Goal: Transaction & Acquisition: Download file/media

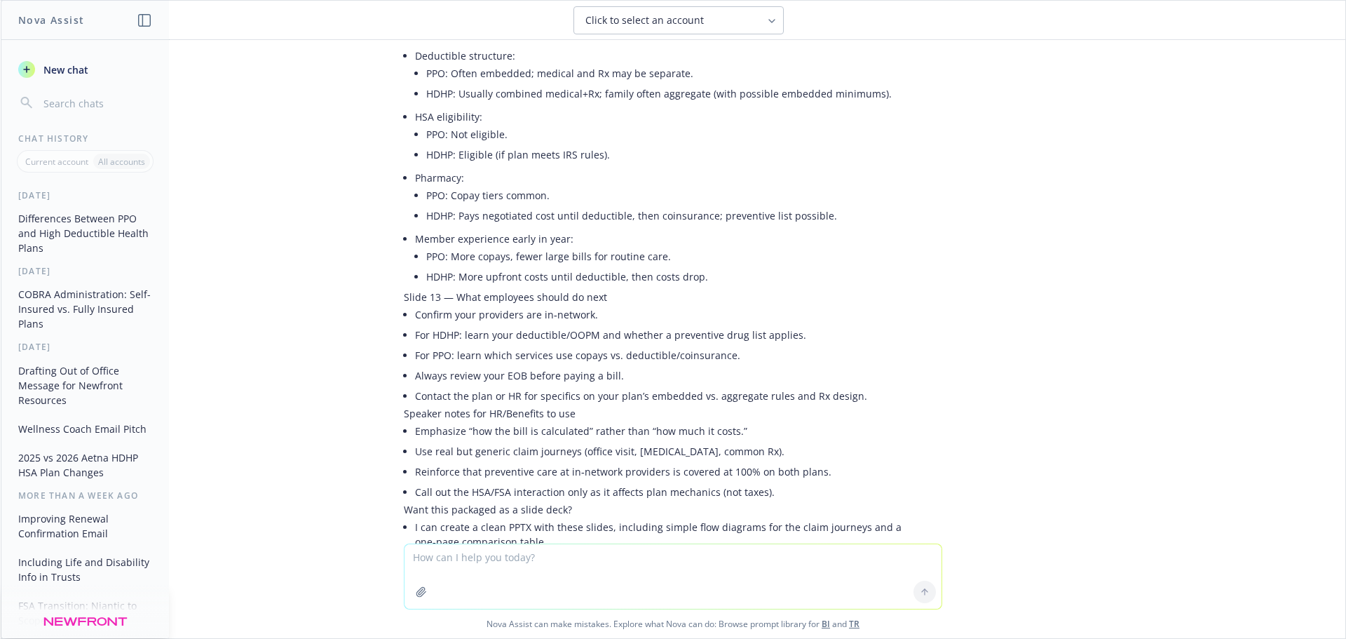
scroll to position [2244, 0]
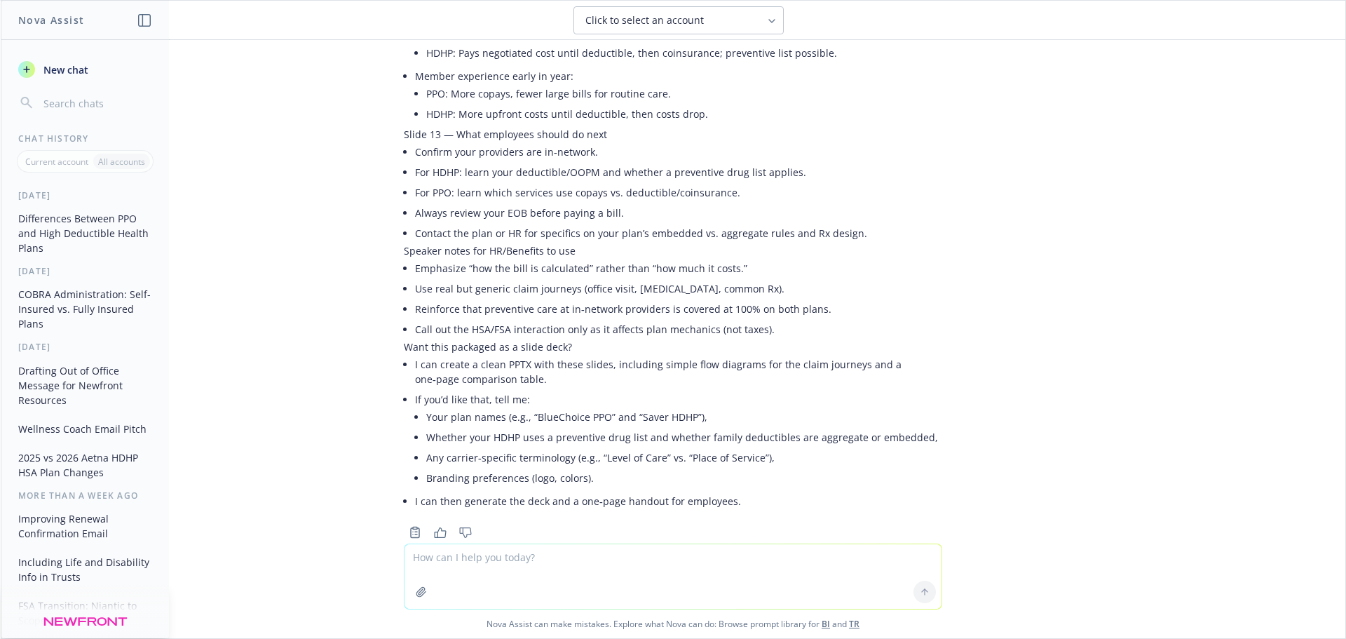
click at [541, 567] on textarea at bounding box center [673, 576] width 537 height 65
type textarea "here are the plan summaries. It would be great if you could build a deck and ha…"
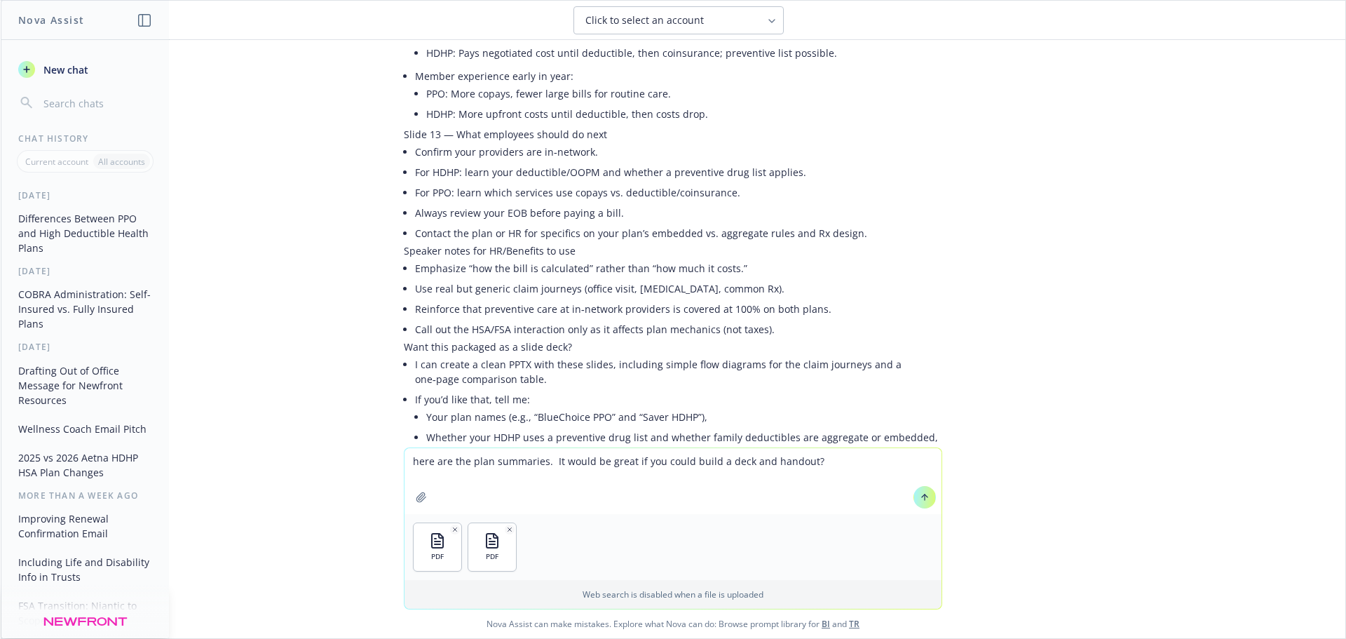
click at [920, 499] on icon at bounding box center [925, 497] width 10 height 10
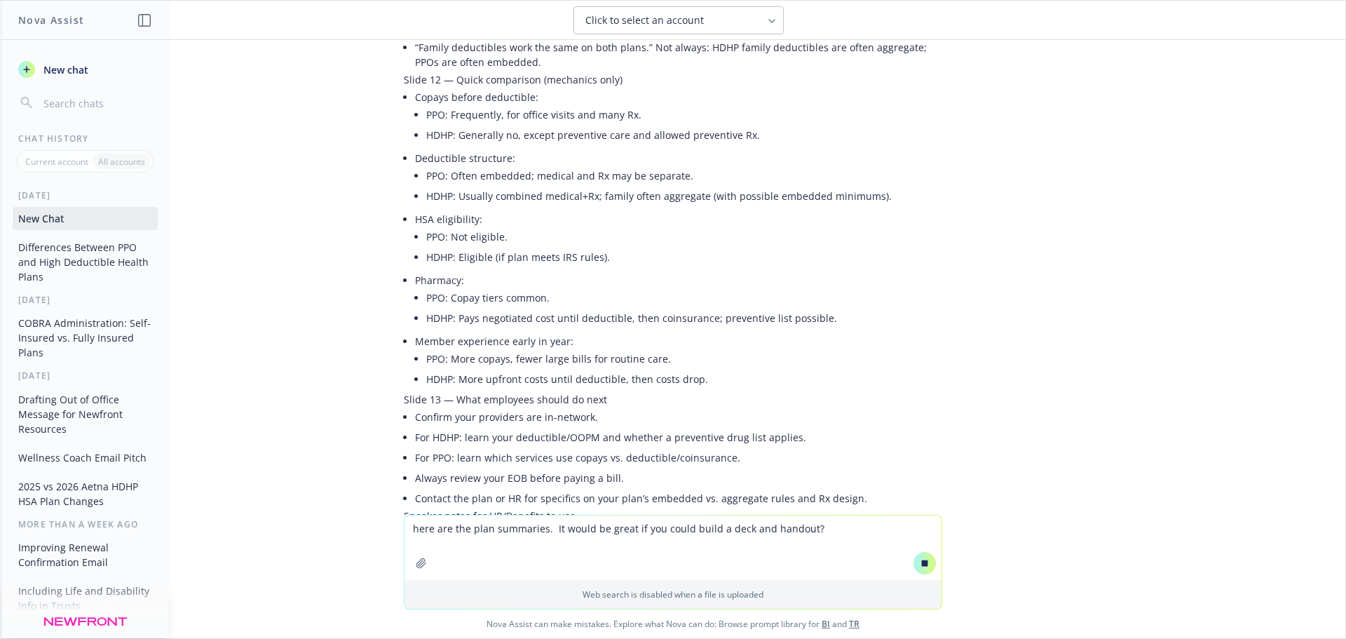
scroll to position [1952, 0]
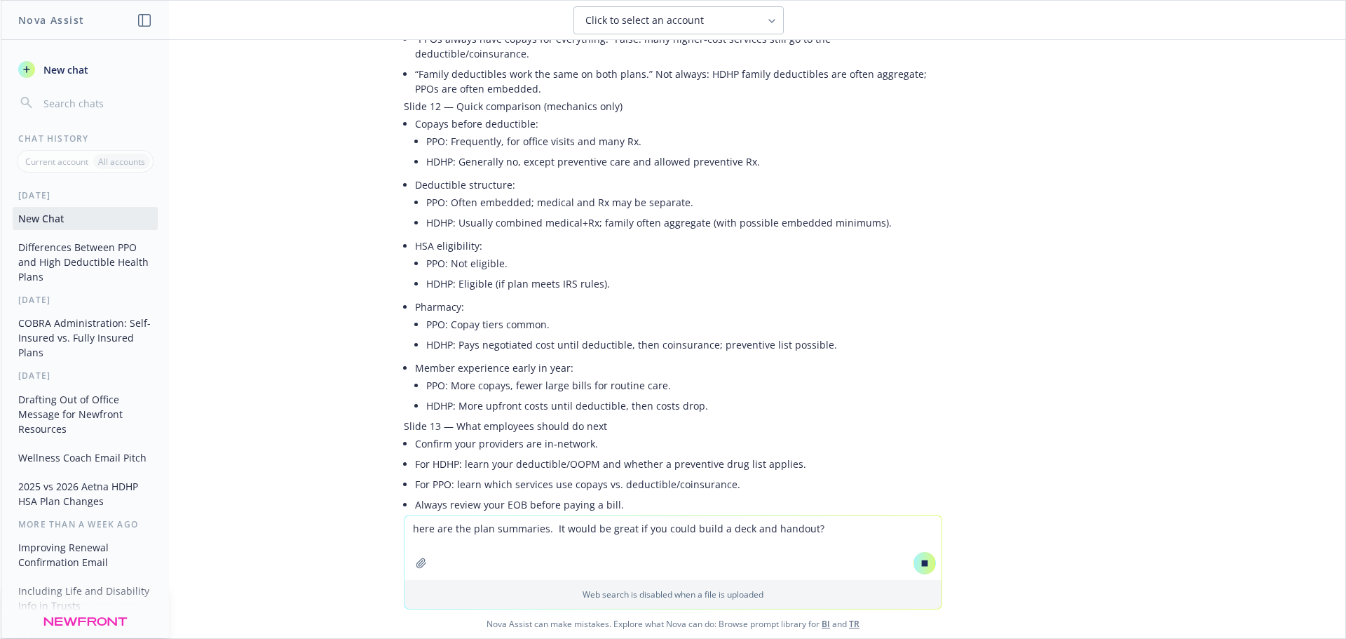
click at [480, 533] on textarea "here are the plan summaries. It would be great if you could build a deck and ha…" at bounding box center [673, 547] width 537 height 65
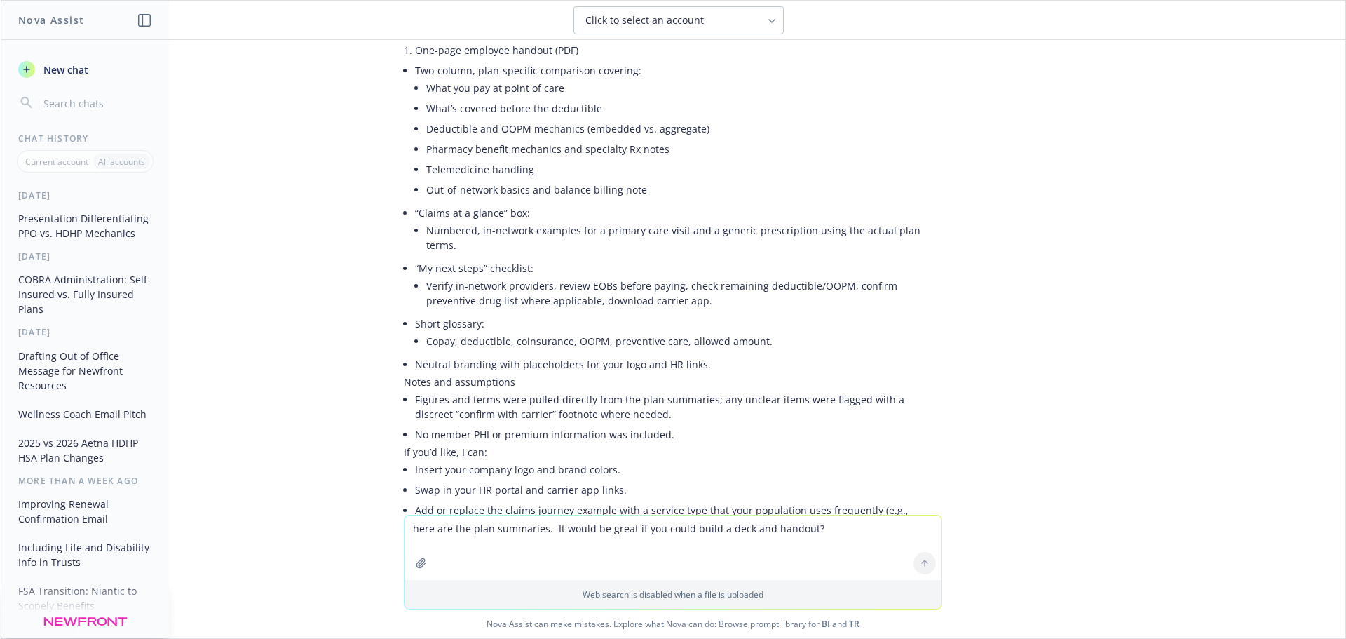
scroll to position [3505, 0]
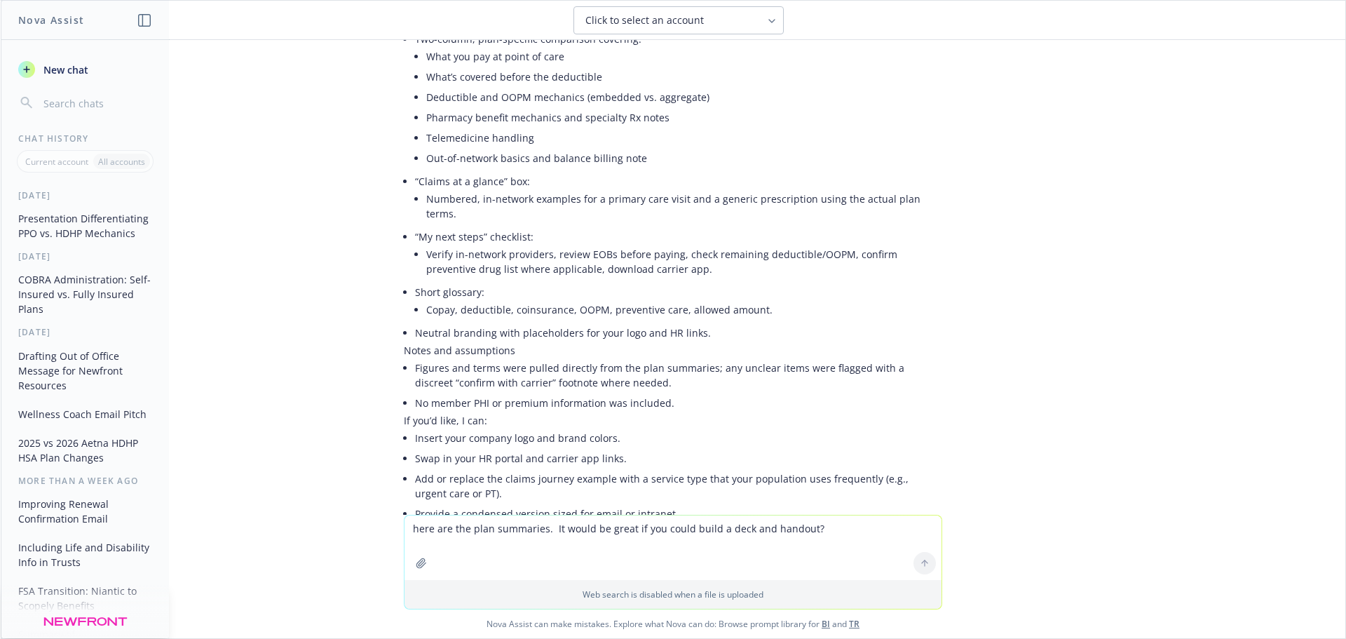
click at [640, 487] on div "Can you help with a presentation that diffentiates a PPO plan from a High Deduc…" at bounding box center [673, 277] width 1345 height 475
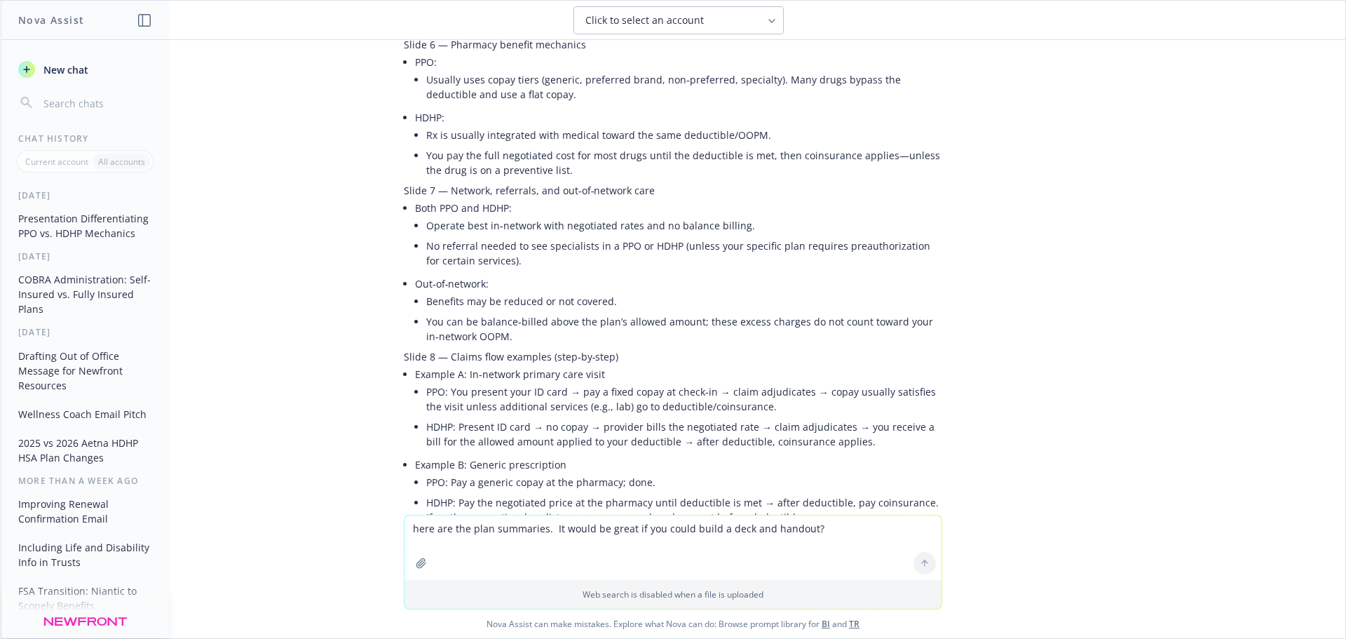
scroll to position [1332, 0]
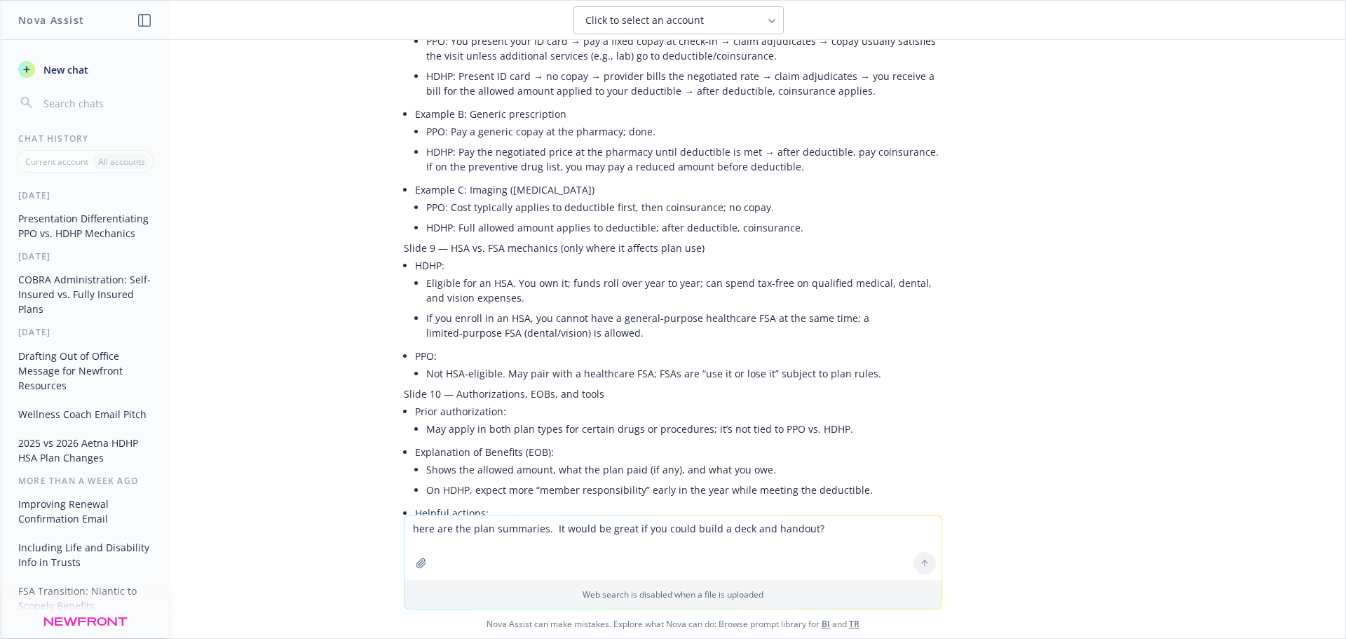
click at [666, 22] on span "Click to select an account" at bounding box center [644, 20] width 118 height 14
click at [1057, 199] on div "Can you help with a presentation that diffentiates a PPO plan from a High Deduc…" at bounding box center [673, 277] width 1345 height 475
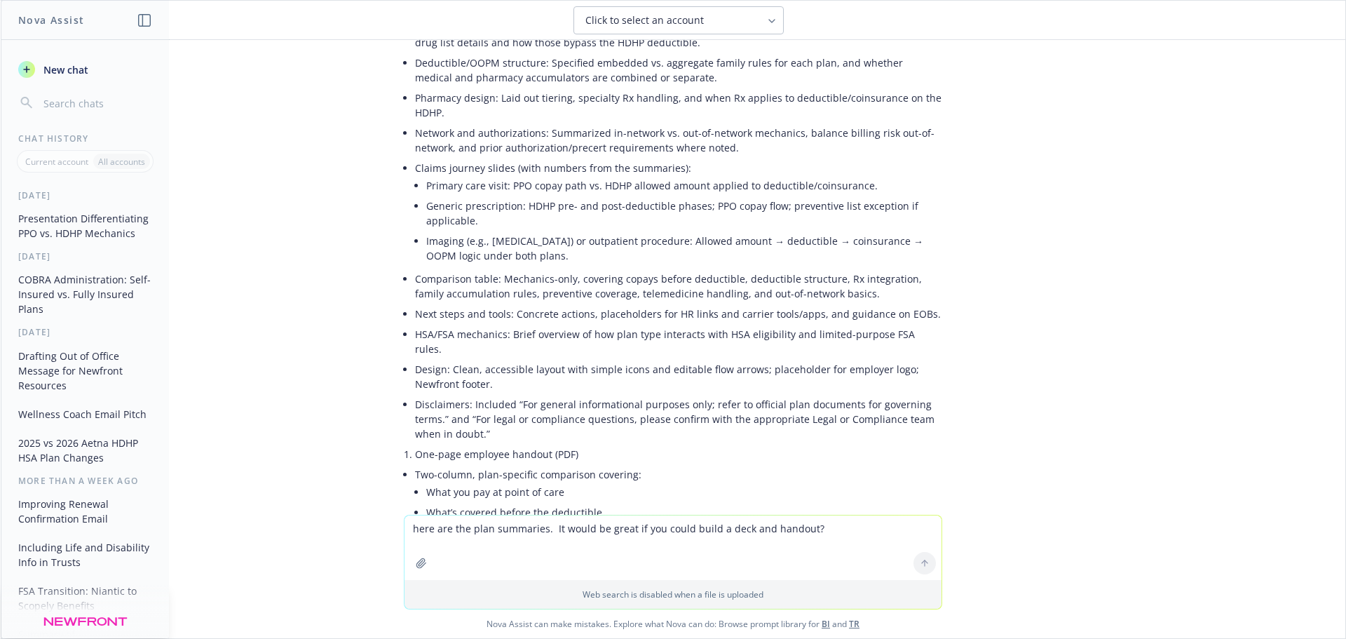
scroll to position [3225, 0]
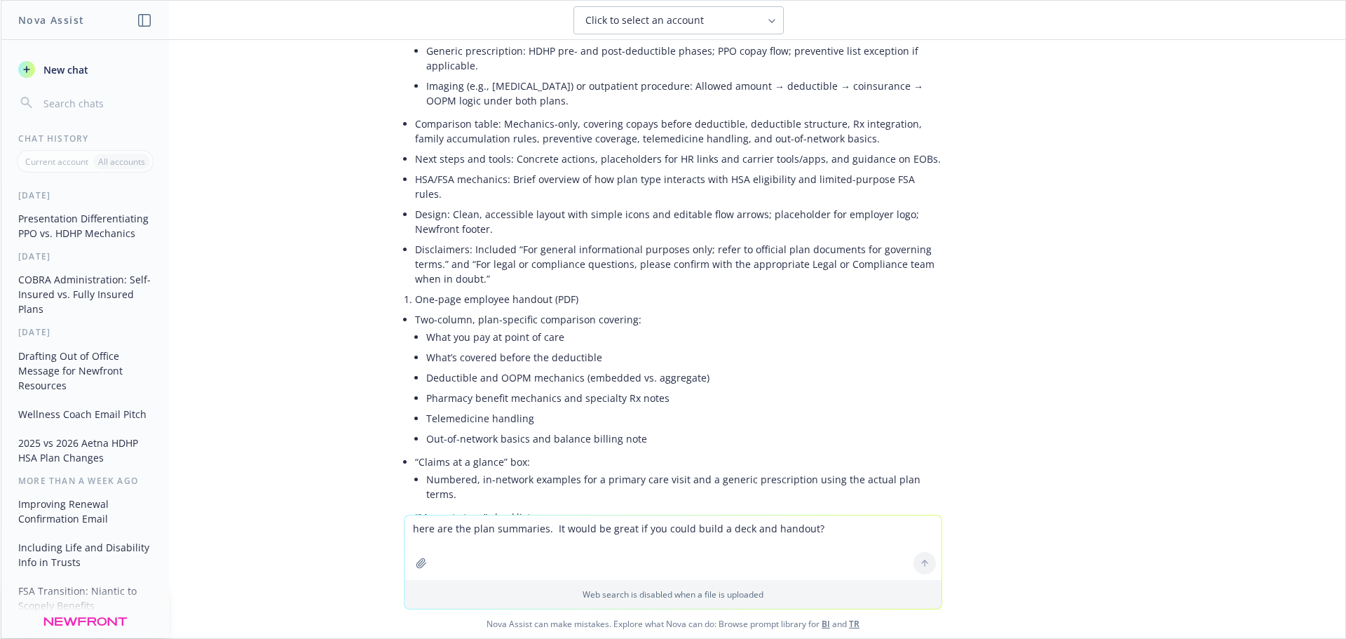
click at [546, 536] on textarea "here are the plan summaries. It would be great if you could build a deck and ha…" at bounding box center [673, 547] width 537 height 65
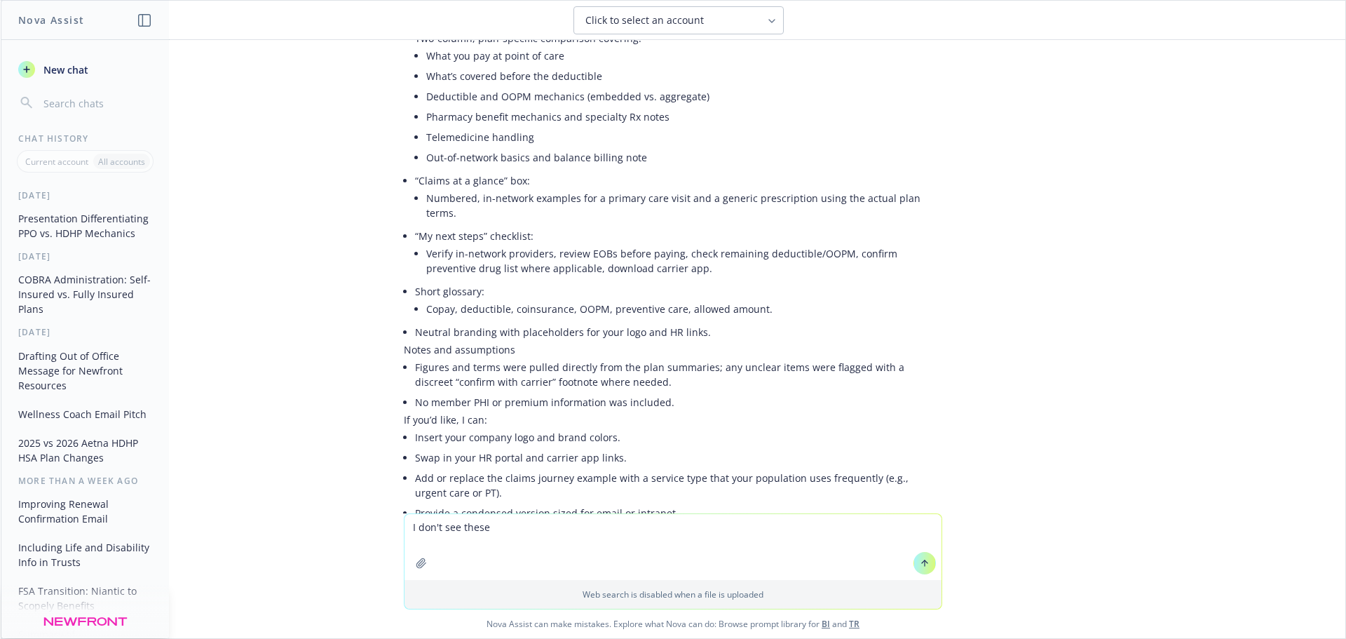
scroll to position [3507, 0]
type textarea "I don't see the PDF or PPT"
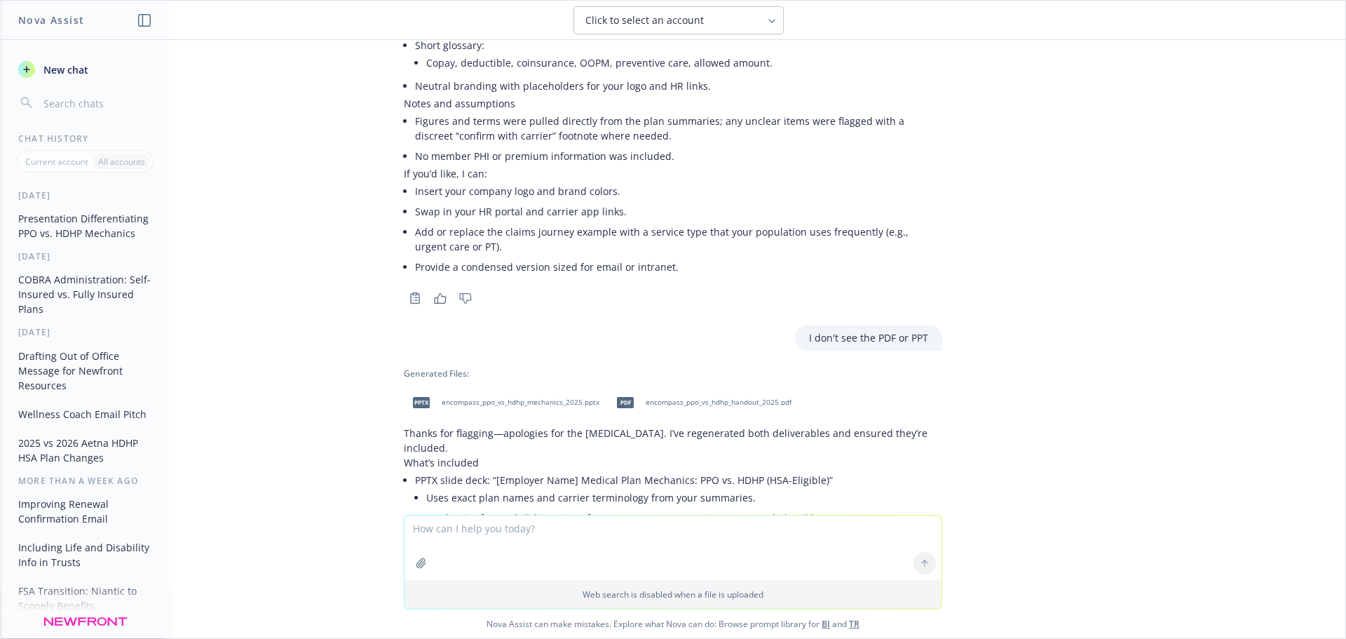
scroll to position [3746, 0]
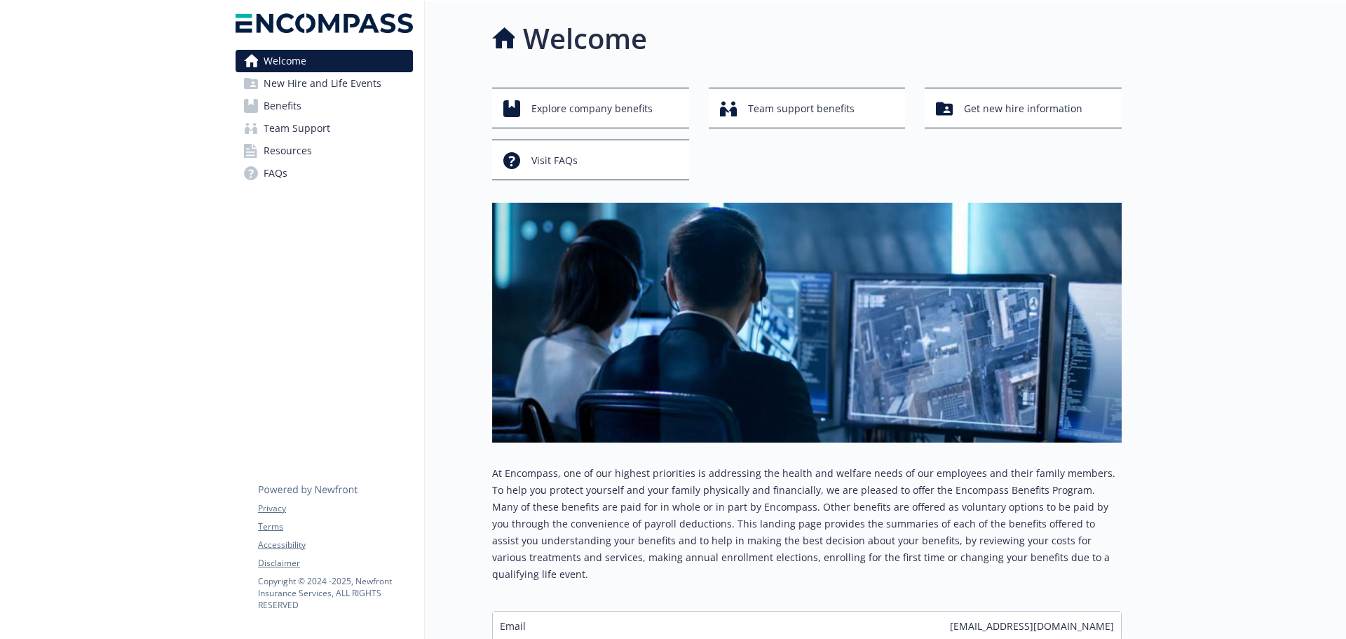
click at [282, 109] on span "Benefits" at bounding box center [283, 106] width 38 height 22
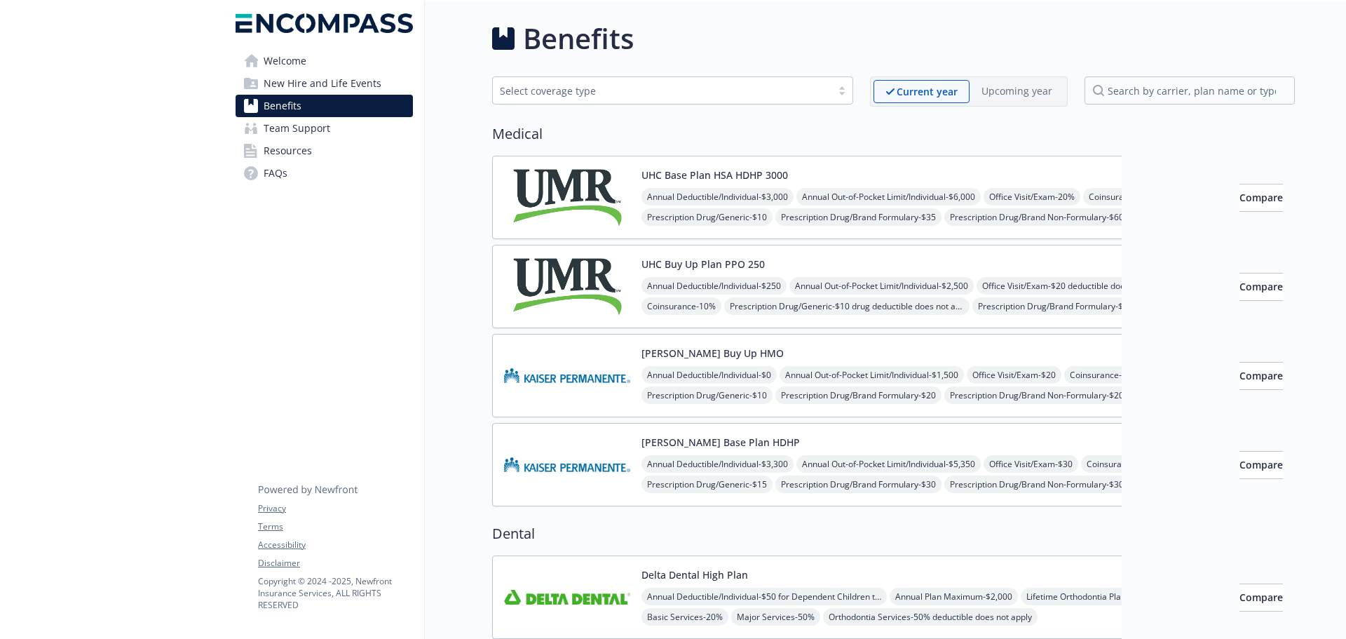
click at [573, 209] on img at bounding box center [567, 198] width 126 height 60
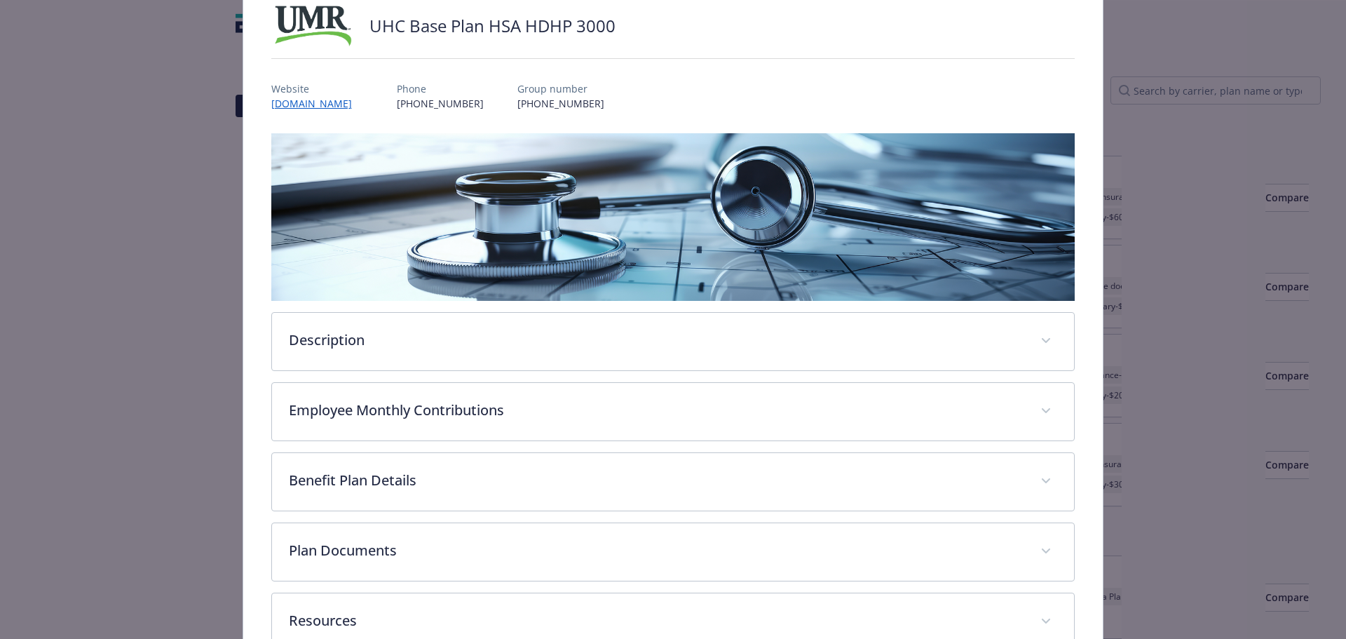
scroll to position [194, 0]
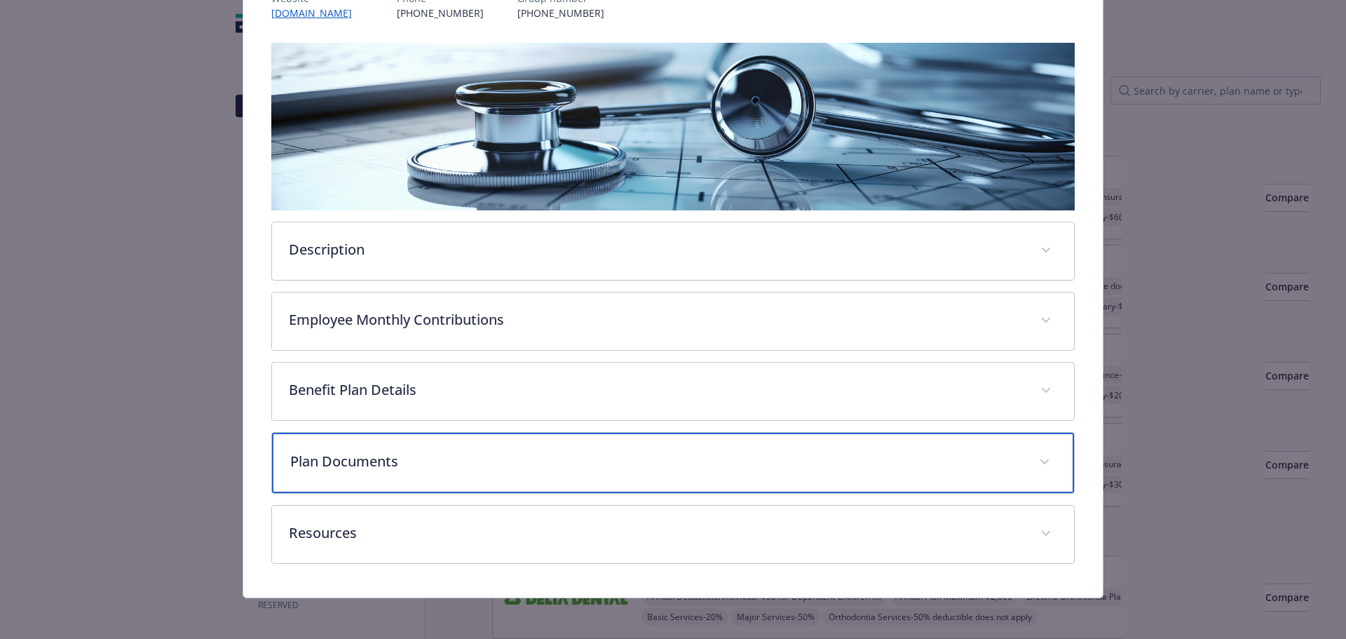
click at [372, 458] on p "Plan Documents" at bounding box center [656, 461] width 733 height 21
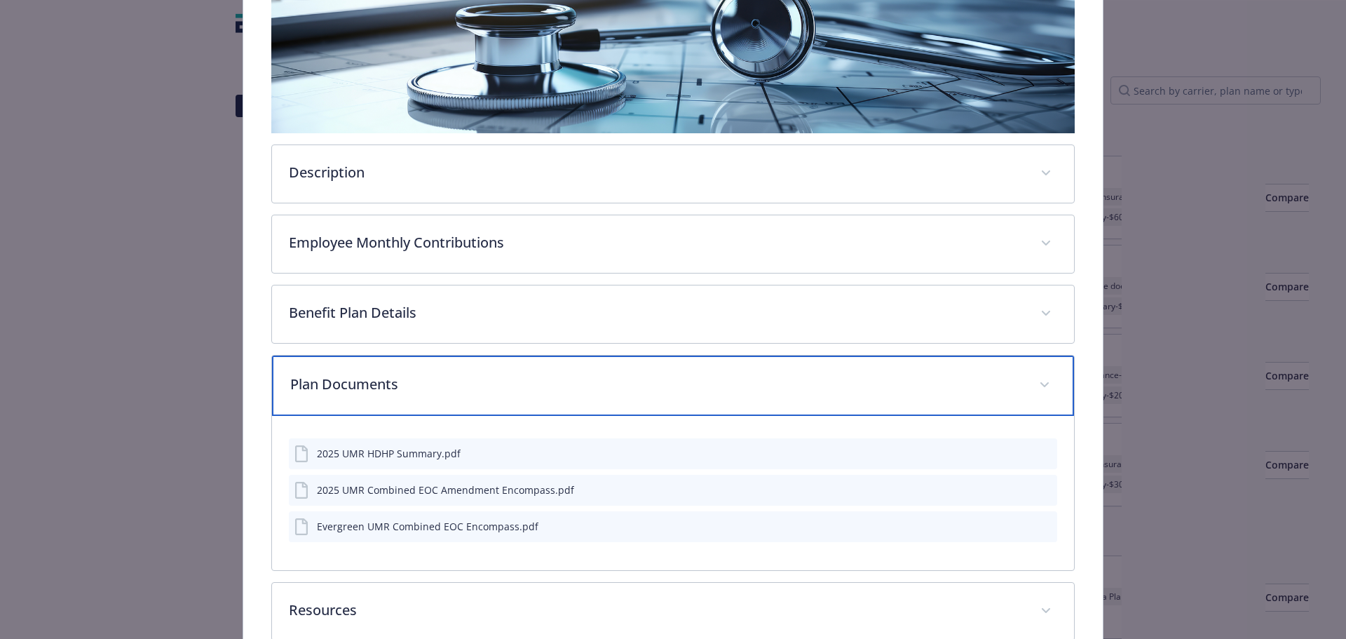
scroll to position [334, 0]
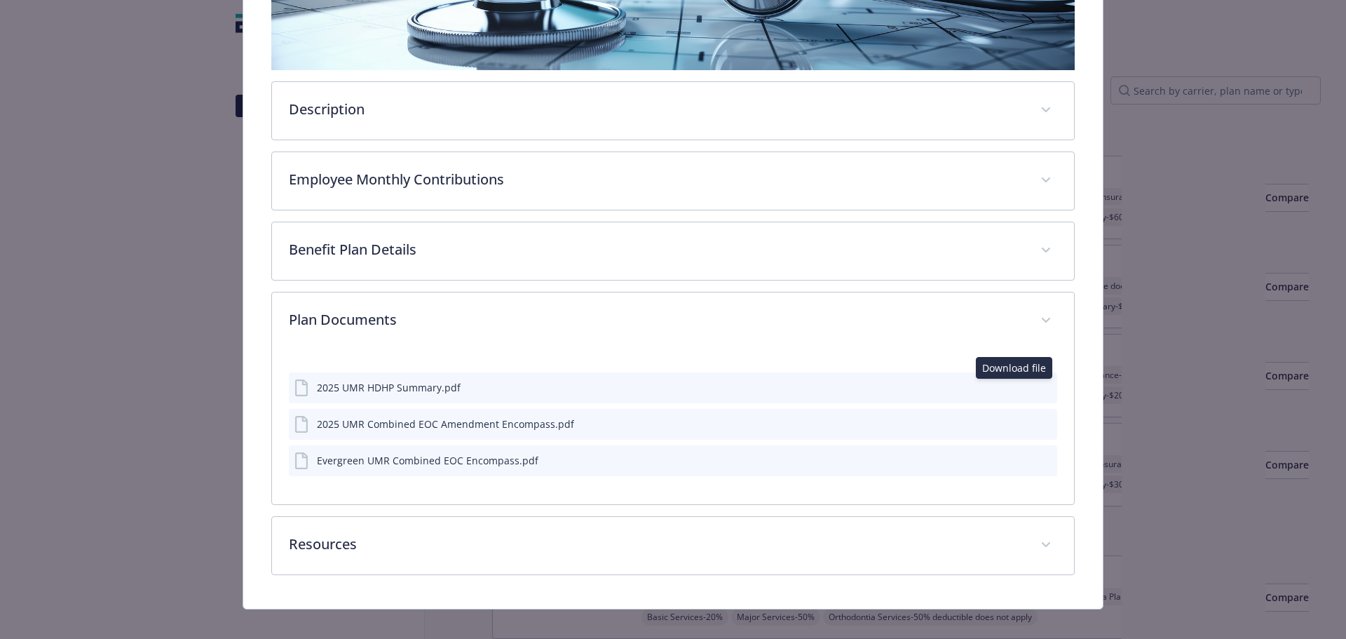
click at [1017, 388] on icon "download file" at bounding box center [1021, 385] width 9 height 8
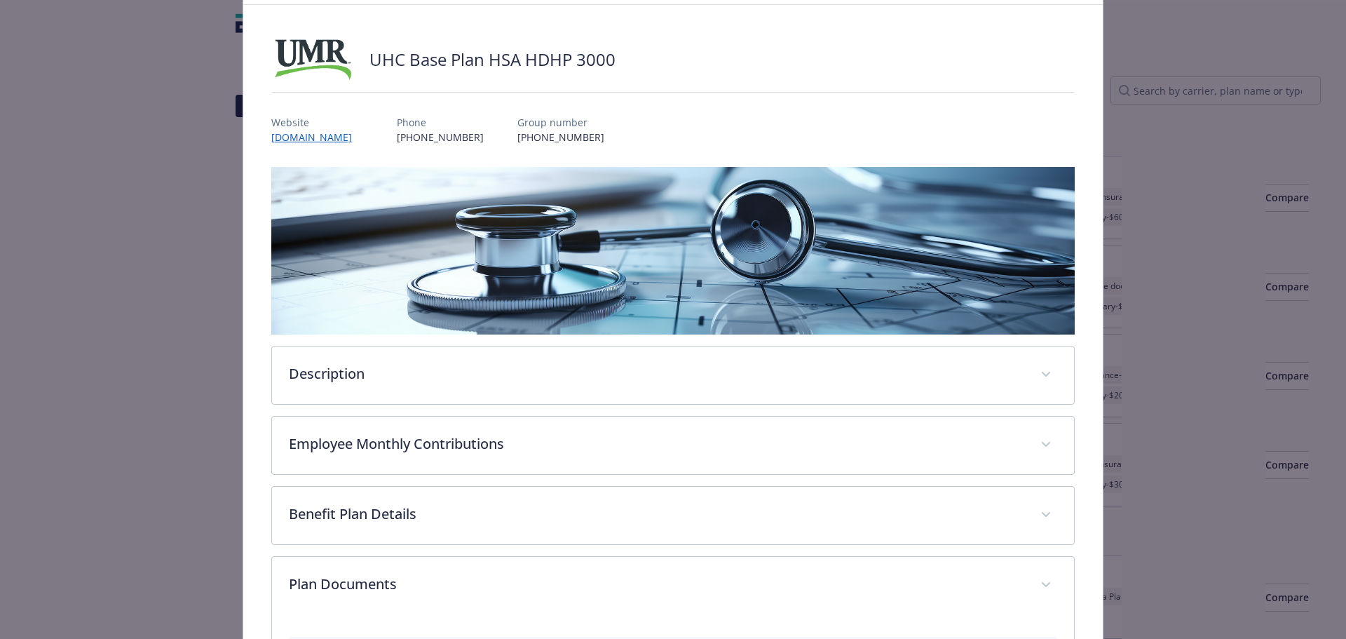
scroll to position [0, 0]
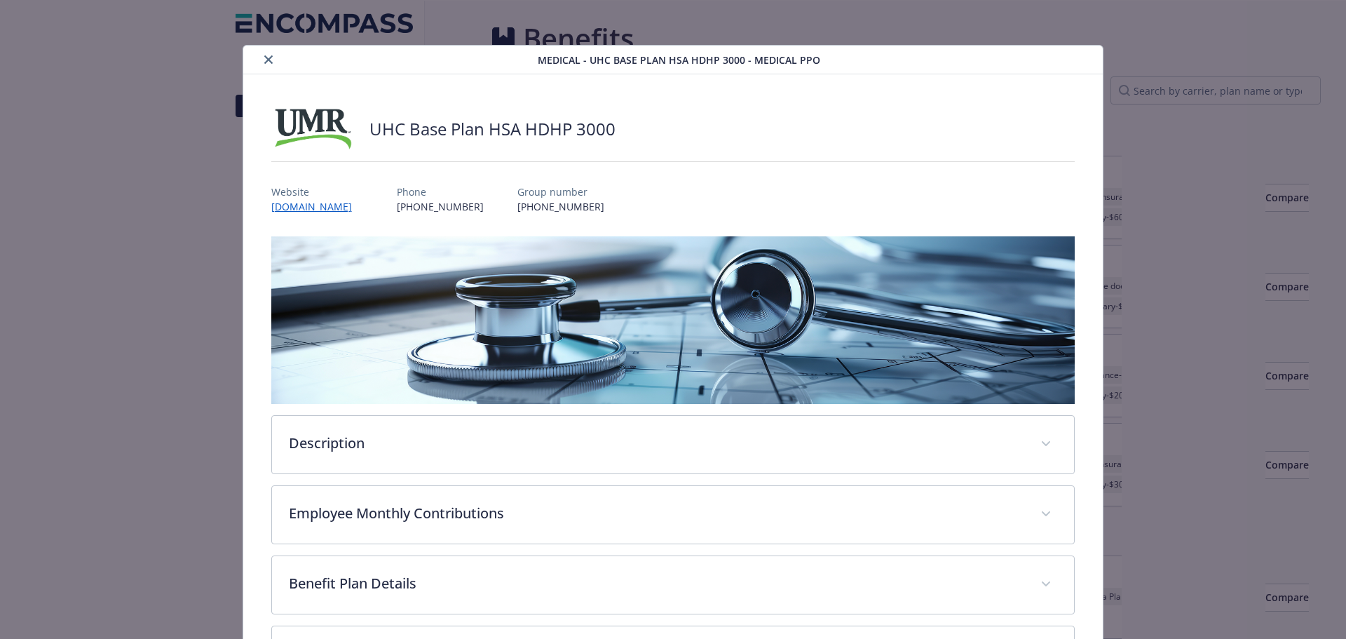
click at [269, 58] on icon "close" at bounding box center [268, 59] width 8 height 8
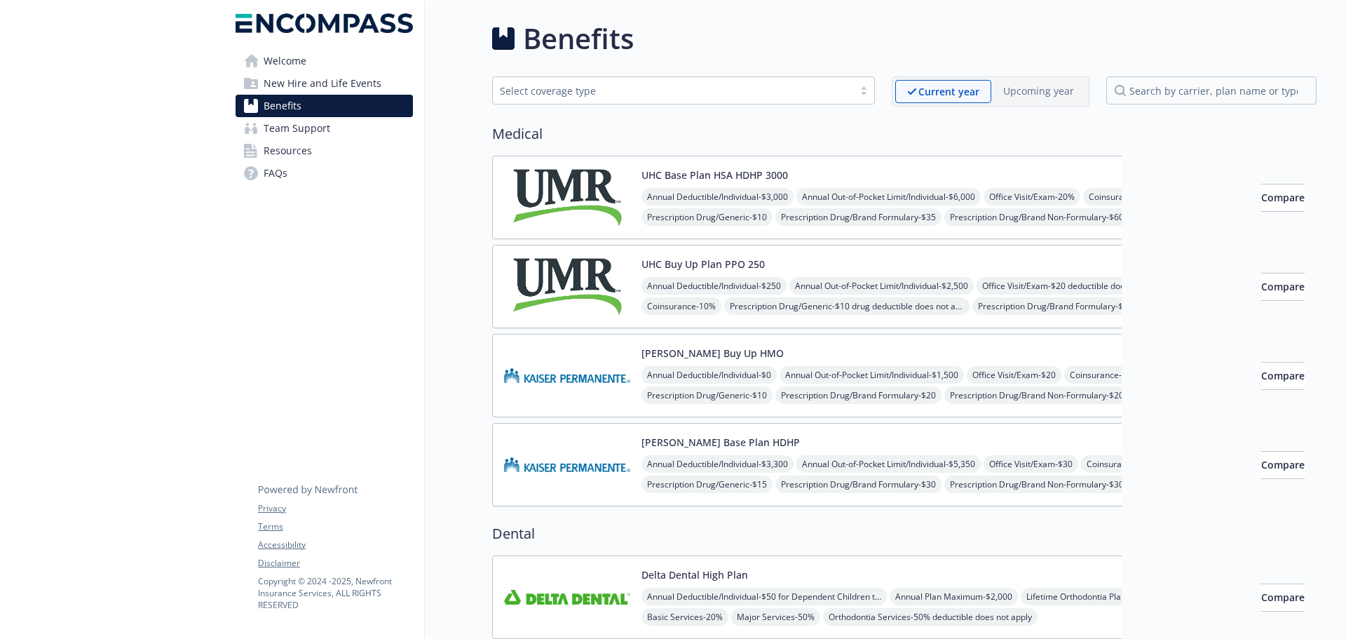
click at [571, 262] on img at bounding box center [567, 287] width 126 height 60
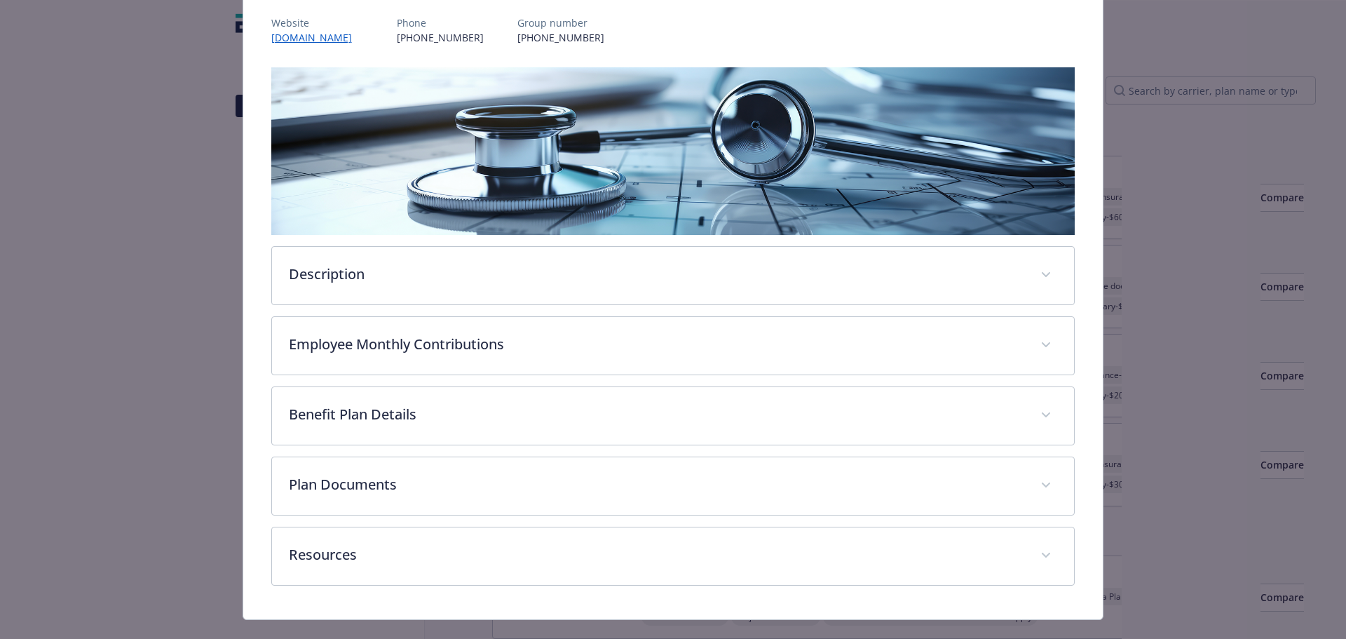
scroll to position [182, 0]
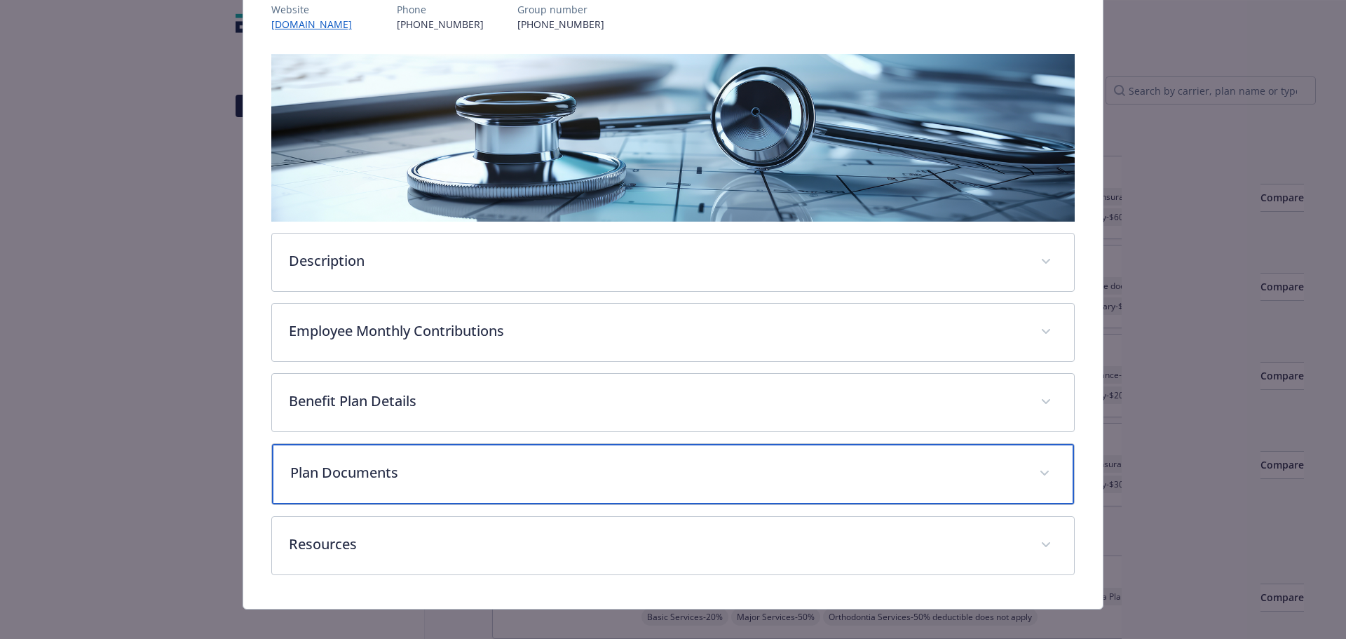
click at [363, 472] on p "Plan Documents" at bounding box center [656, 472] width 733 height 21
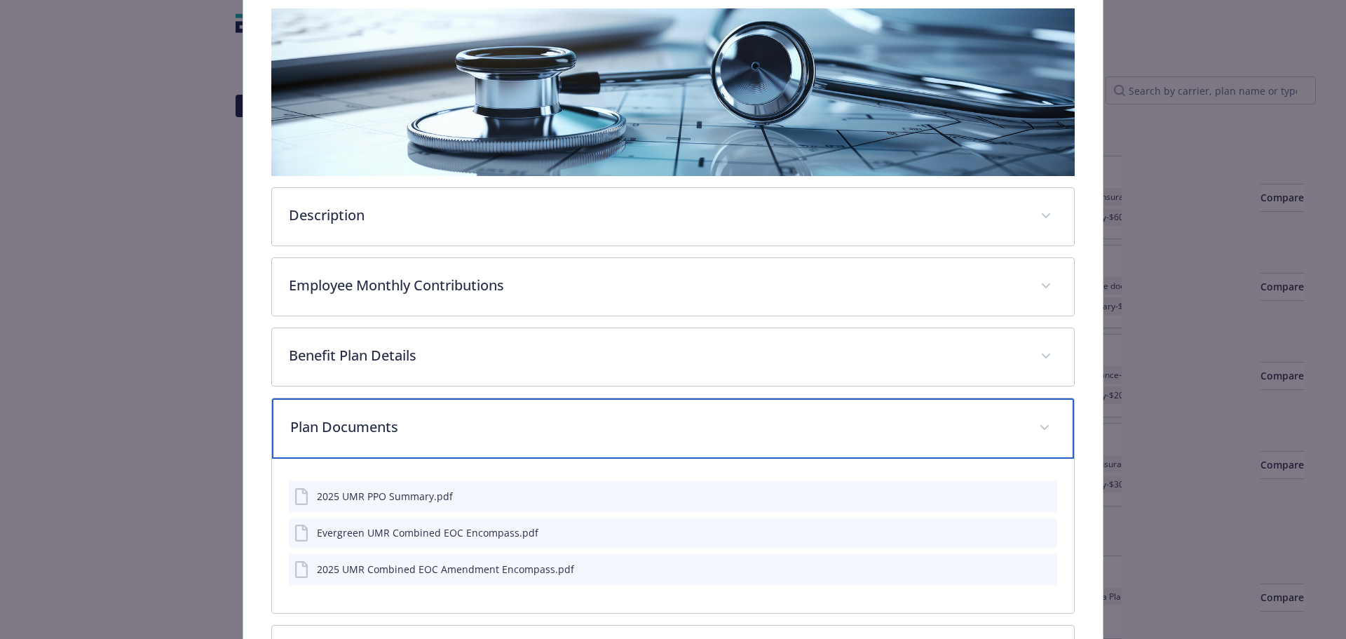
scroll to position [252, 0]
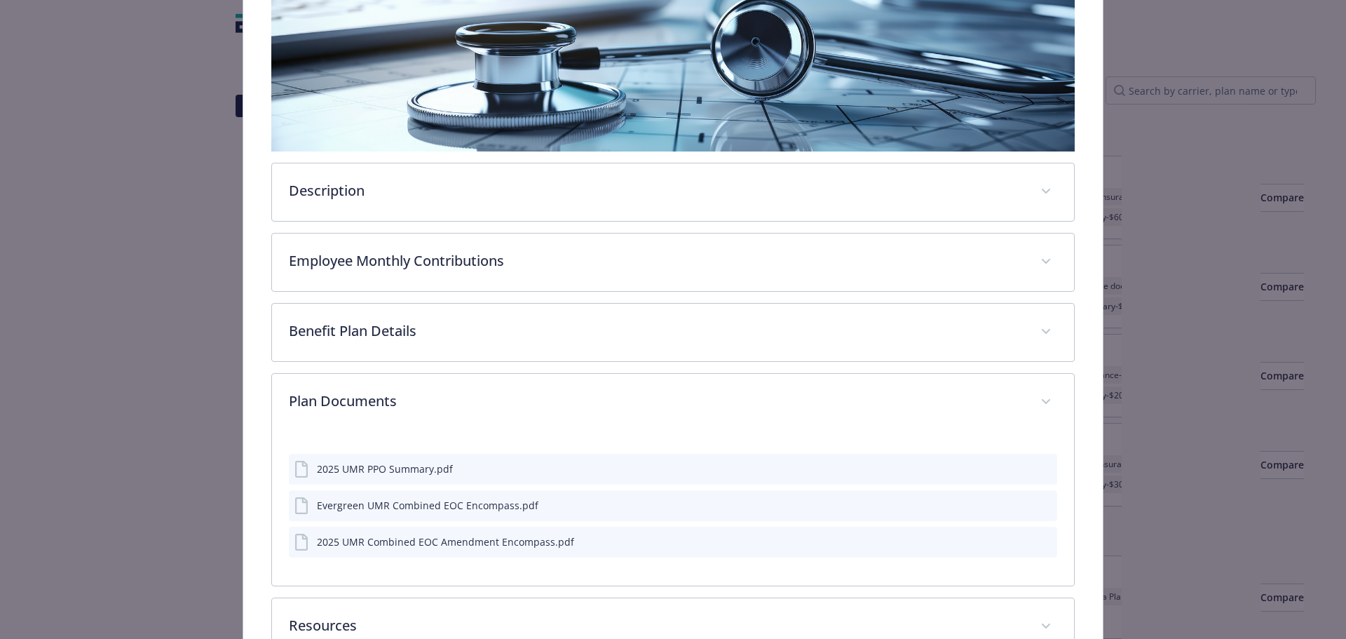
click at [1015, 468] on icon "download file" at bounding box center [1020, 467] width 11 height 11
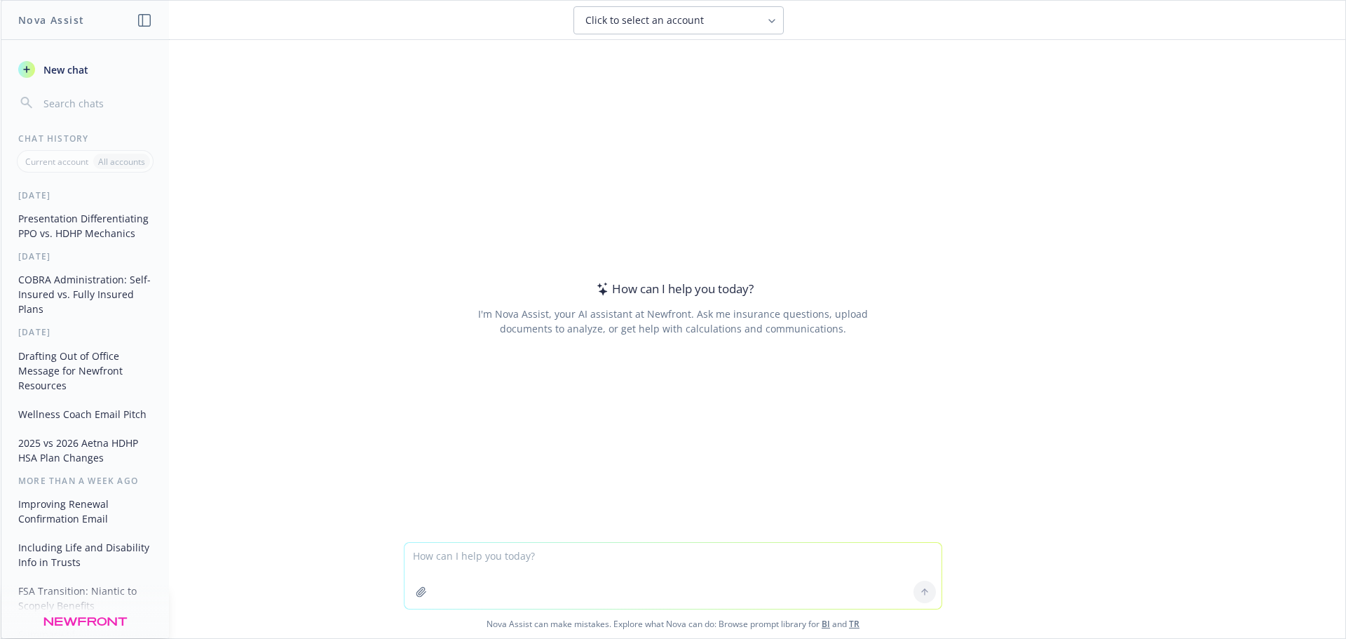
click at [54, 222] on button "Presentation Differentiating PPO vs. HDHP Mechanics" at bounding box center [85, 226] width 145 height 38
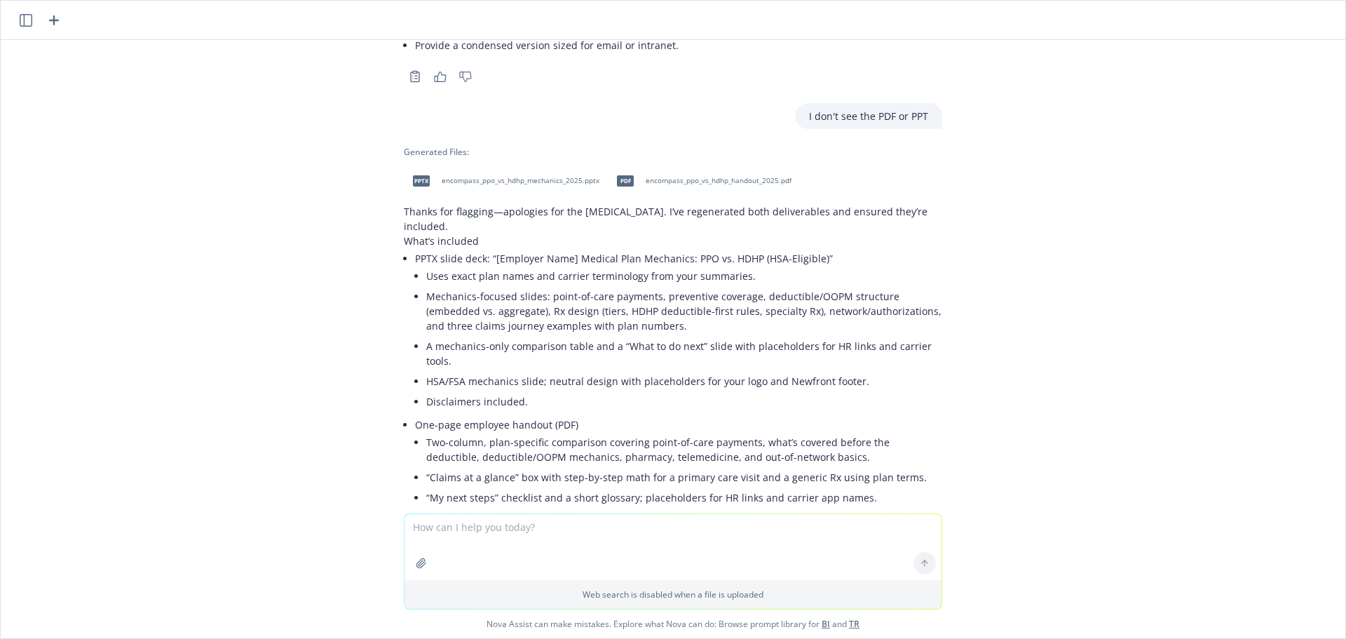
scroll to position [3888, 0]
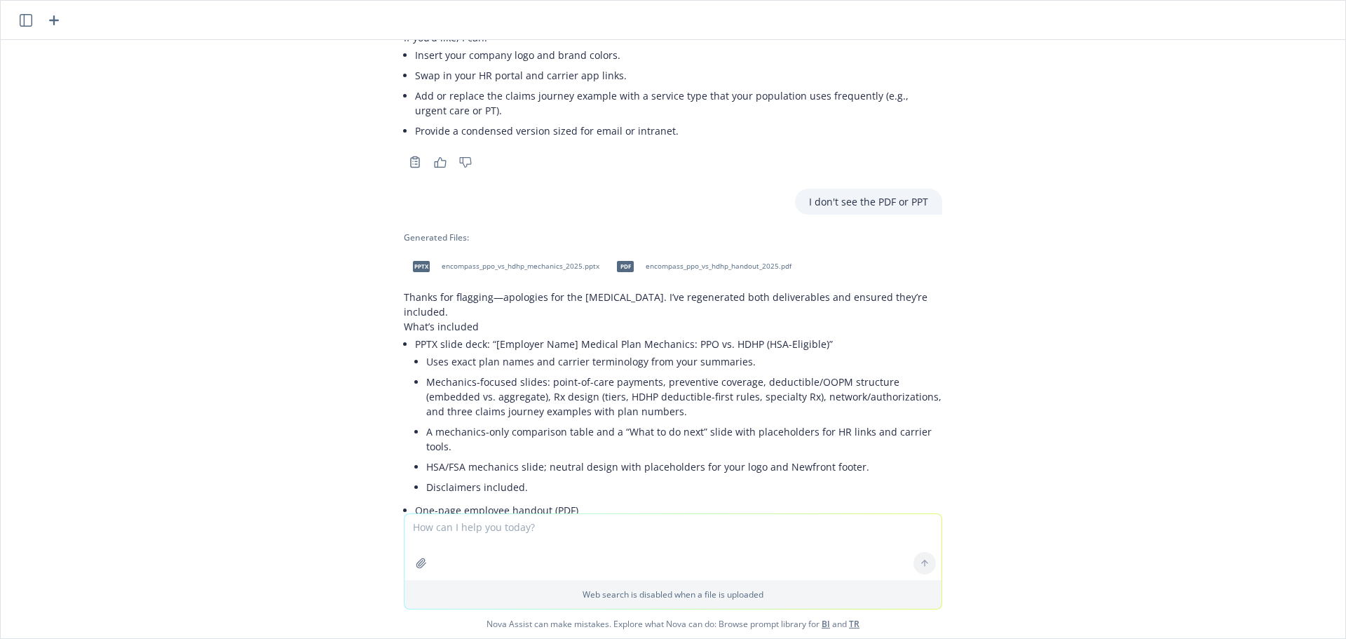
click at [588, 249] on div "pptx encompass_ppo_vs_hdhp_mechanics_2025.pptx" at bounding box center [503, 266] width 198 height 35
click at [689, 262] on span "encompass_ppo_vs_hdhp_handout_2025.pdf" at bounding box center [719, 266] width 146 height 9
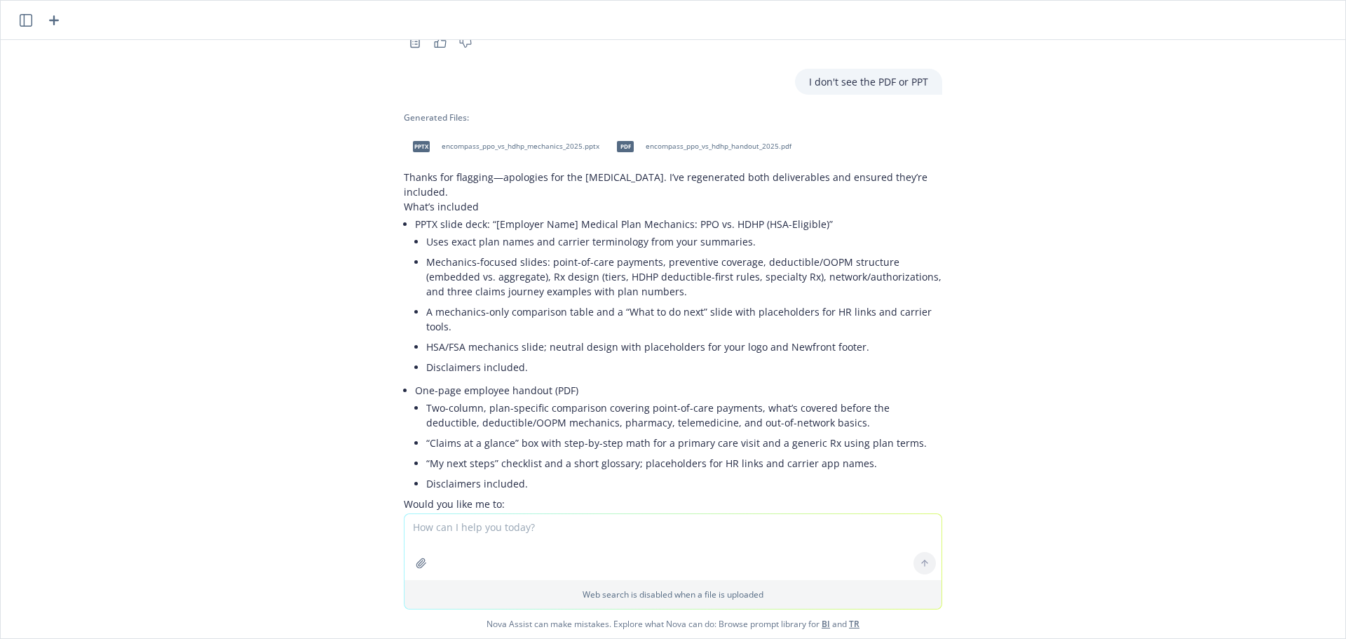
scroll to position [4028, 0]
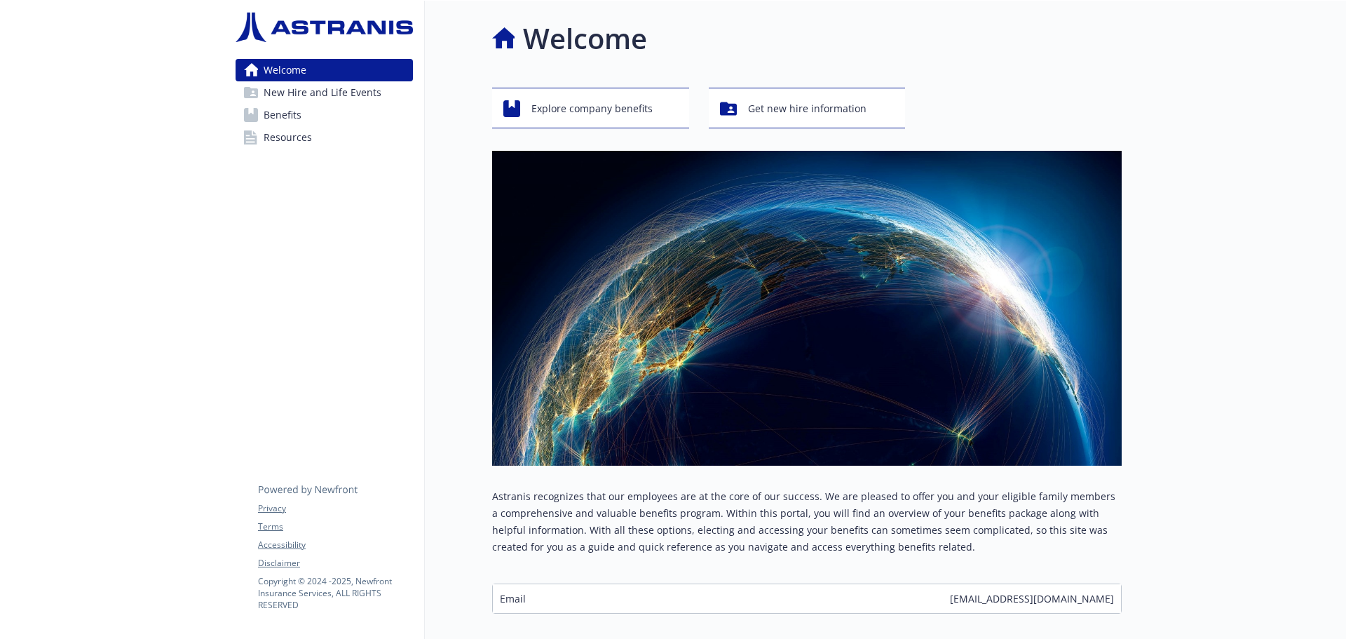
click at [283, 113] on span "Benefits" at bounding box center [283, 115] width 38 height 22
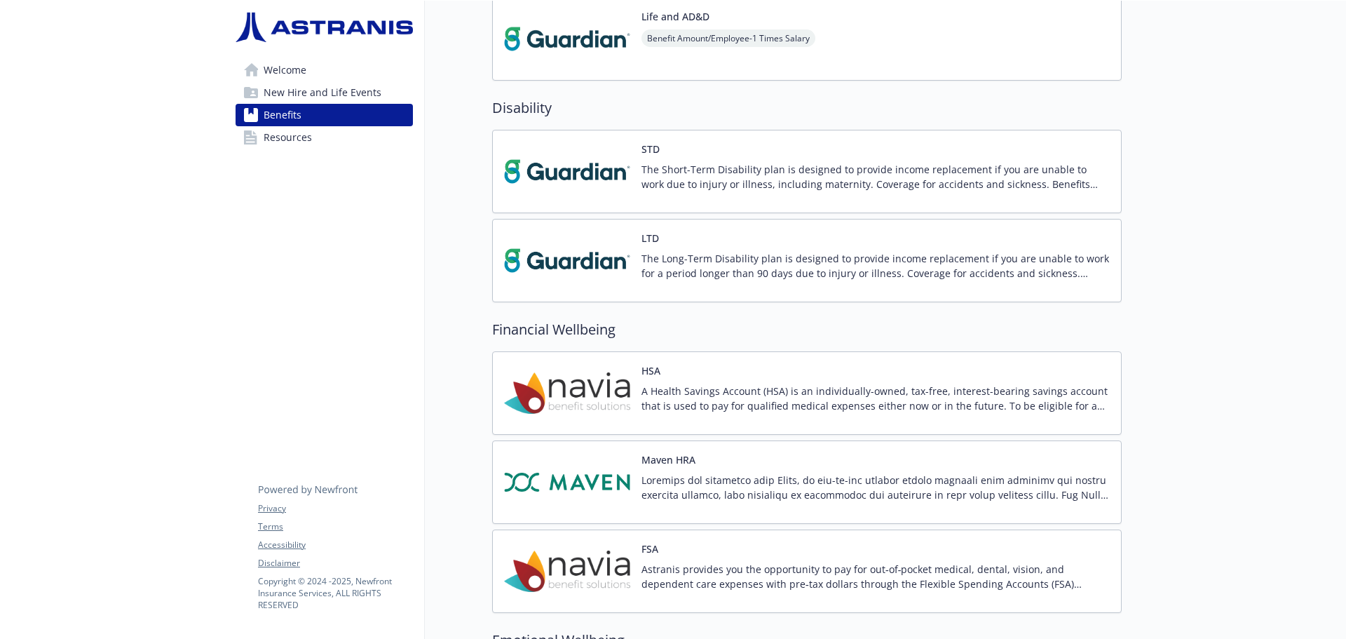
scroll to position [632, 0]
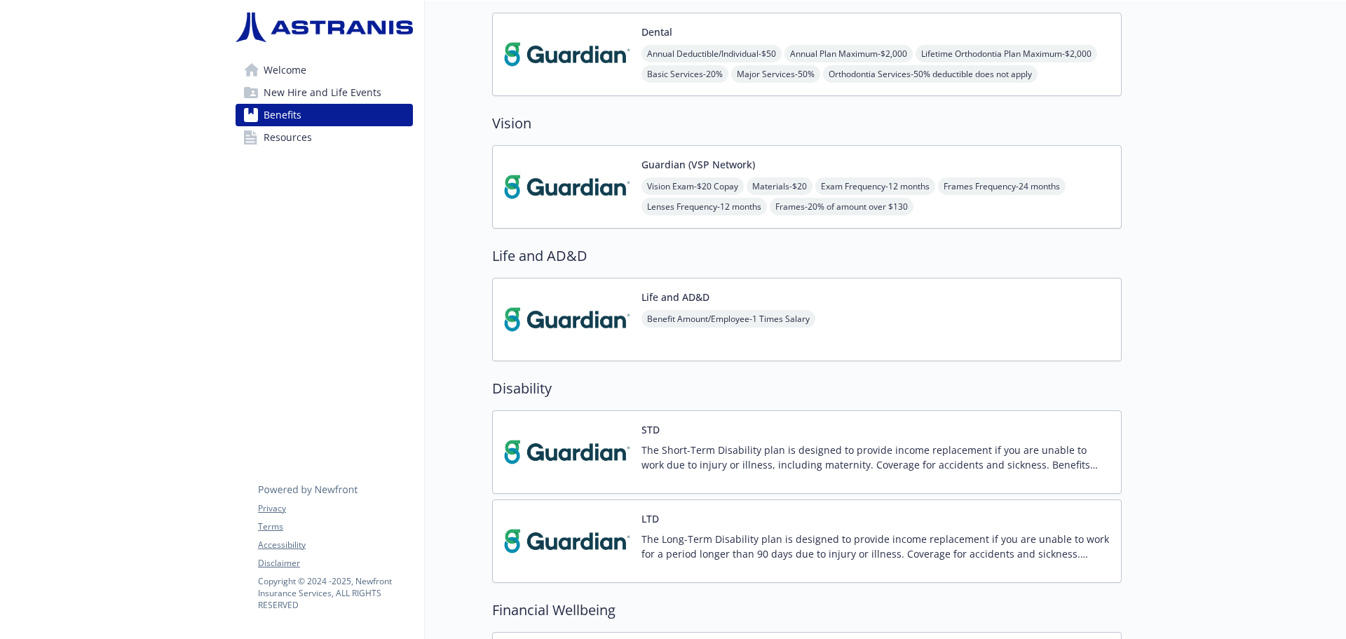
click at [557, 460] on img at bounding box center [567, 452] width 126 height 60
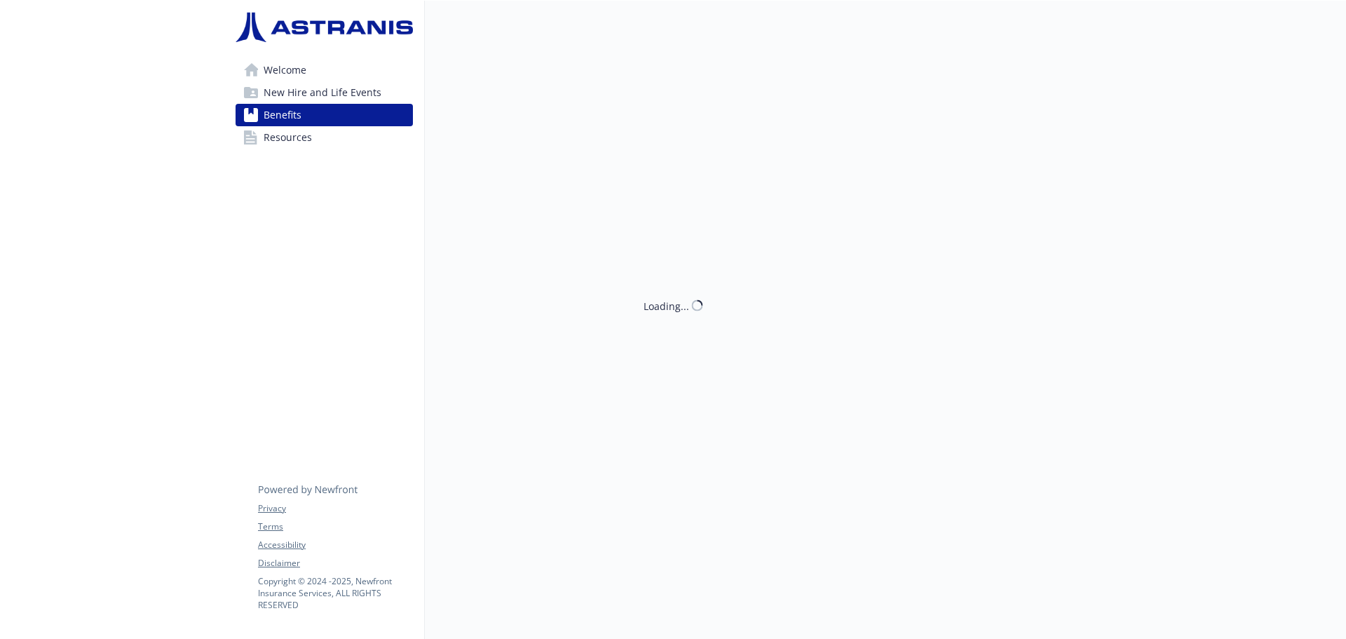
scroll to position [632, 0]
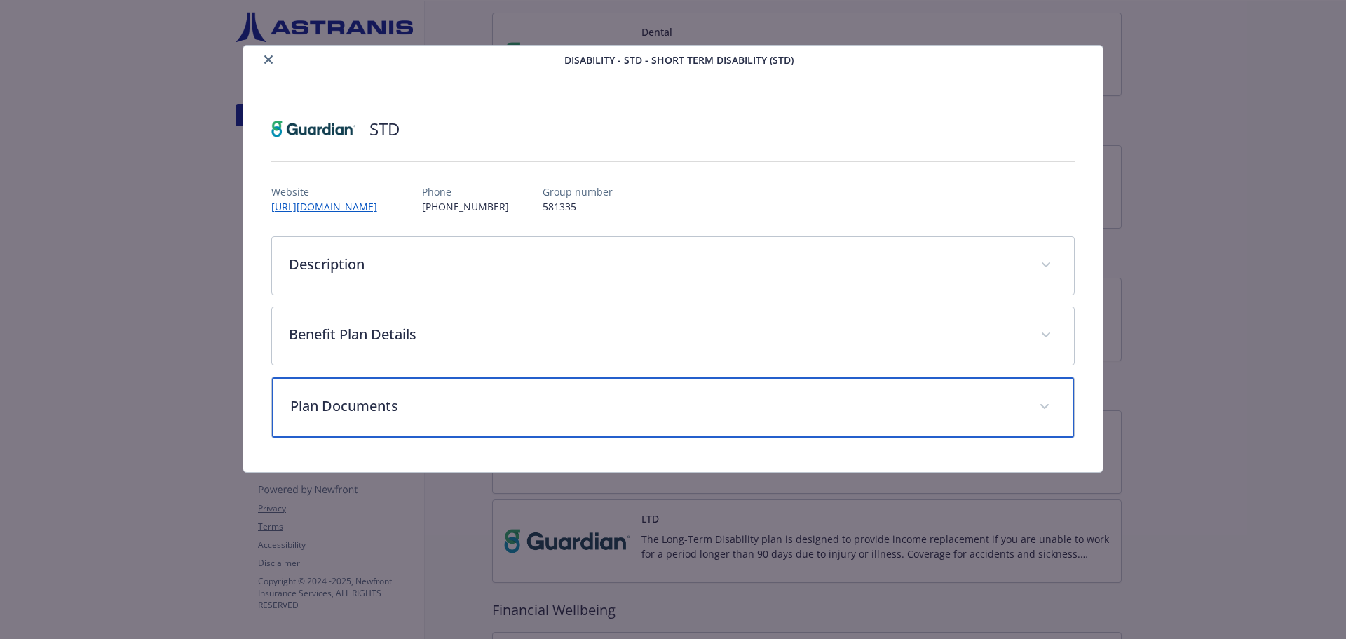
click at [367, 403] on p "Plan Documents" at bounding box center [656, 405] width 733 height 21
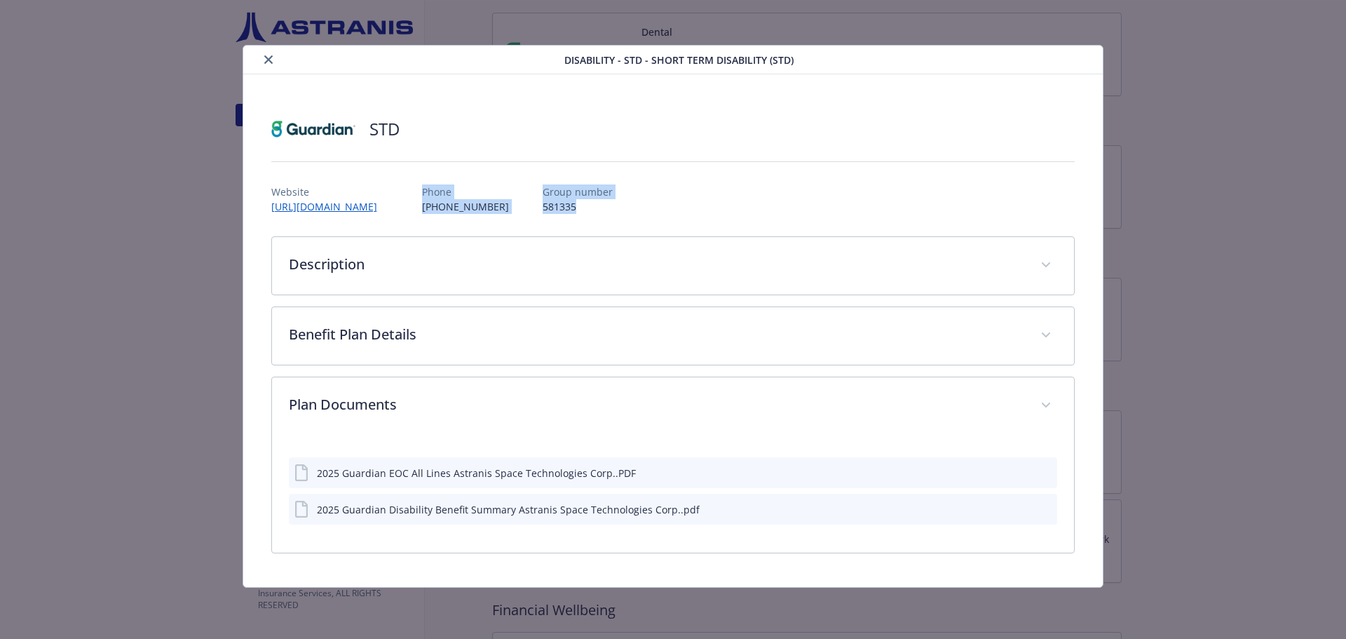
drag, startPoint x: 613, startPoint y: 207, endPoint x: 466, endPoint y: 185, distance: 148.1
click at [466, 185] on div "Website http://www.guardiananytime.com/ Phone (888) 482-7342 Group number 581335" at bounding box center [673, 193] width 804 height 41
click at [628, 222] on div "STD Website http://www.guardiananytime.com/ Phone (888) 482-7342 Group number 5…" at bounding box center [673, 330] width 804 height 445
drag, startPoint x: 627, startPoint y: 210, endPoint x: 157, endPoint y: 196, distance: 470.0
click at [157, 196] on div "Disability - STD - Short Term Disability (STD) STD Website http://www.guardiana…" at bounding box center [673, 316] width 1077 height 543
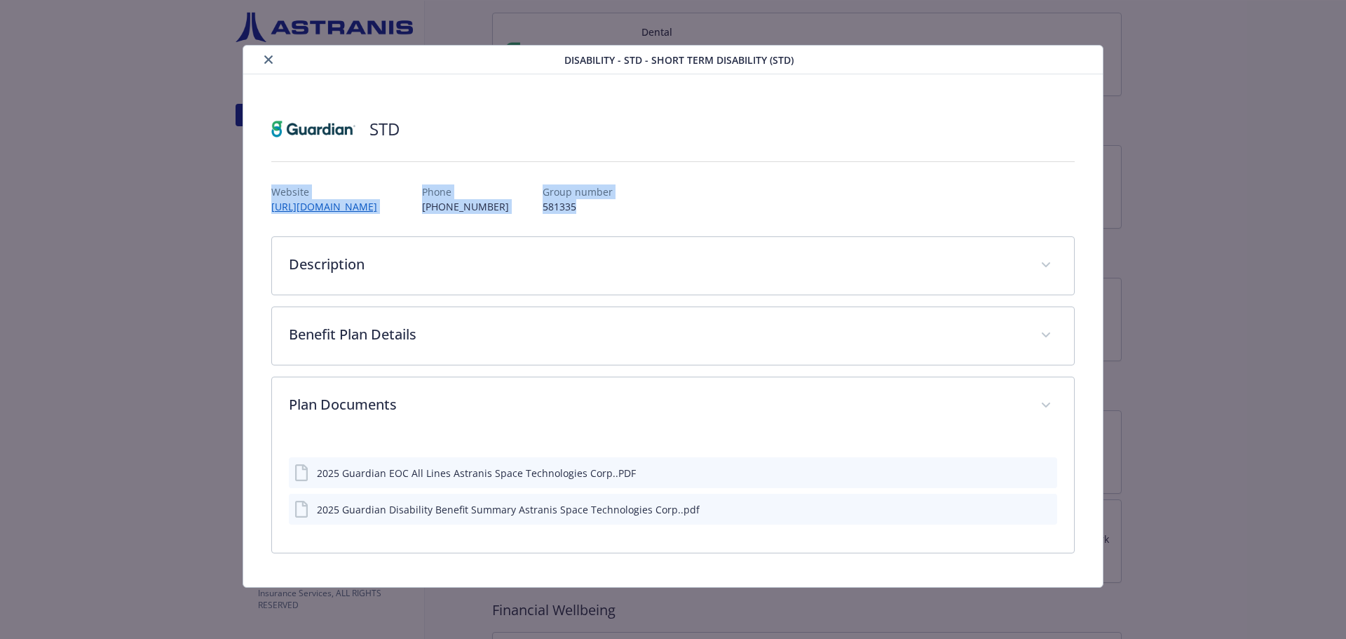
copy div "Website http://www.guardiananytime.com/ Phone (888) 482-7342 Group number 581335"
click at [743, 189] on div "Website http://www.guardiananytime.com/ Phone (888) 482-7342 Group number 581335" at bounding box center [673, 193] width 804 height 41
click at [529, 224] on div "STD Website http://www.guardiananytime.com/ Phone (888) 482-7342 Group number 5…" at bounding box center [673, 330] width 804 height 445
drag, startPoint x: 609, startPoint y: 210, endPoint x: 574, endPoint y: 196, distance: 38.4
click at [574, 196] on div "Website http://www.guardiananytime.com/ Phone (888) 482-7342 Group number 581335" at bounding box center [673, 193] width 804 height 41
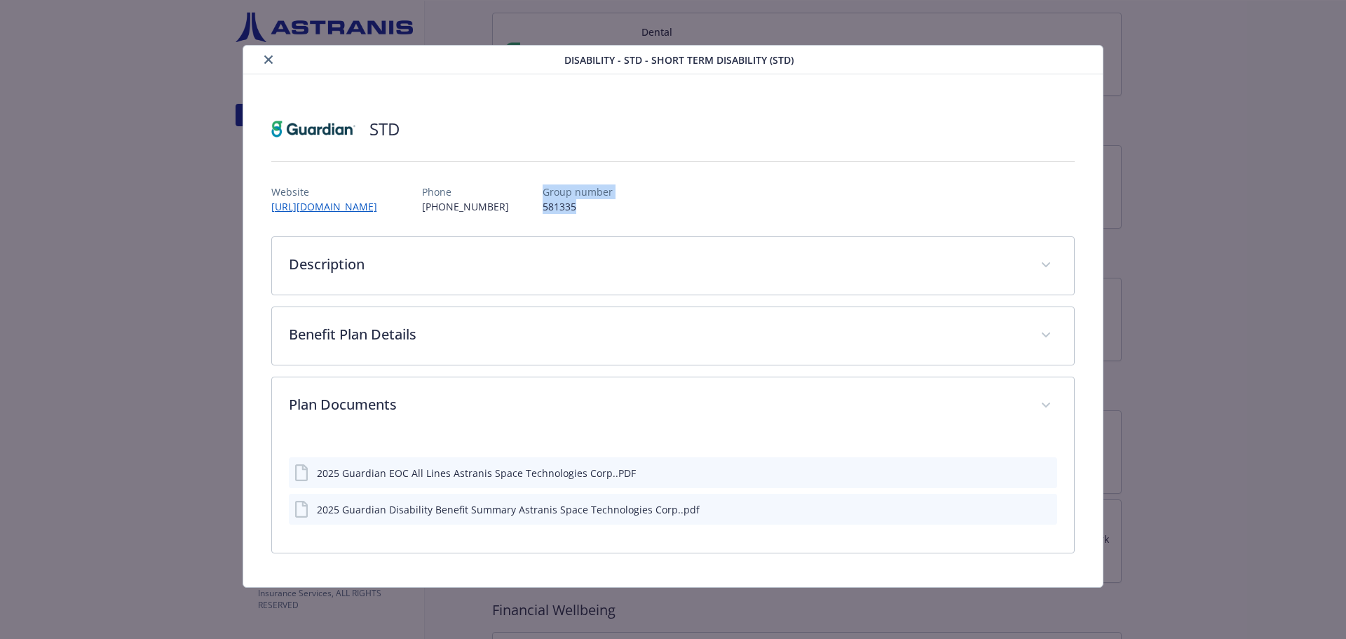
copy div "Group number 581335"
drag, startPoint x: 542, startPoint y: 208, endPoint x: 475, endPoint y: 201, distance: 67.8
click at [475, 201] on div "Website http://www.guardiananytime.com/ Phone (888) 482-7342 Group number 581335" at bounding box center [673, 193] width 804 height 41
copy p "(888) 482-7342"
click at [269, 62] on icon "close" at bounding box center [268, 59] width 8 height 8
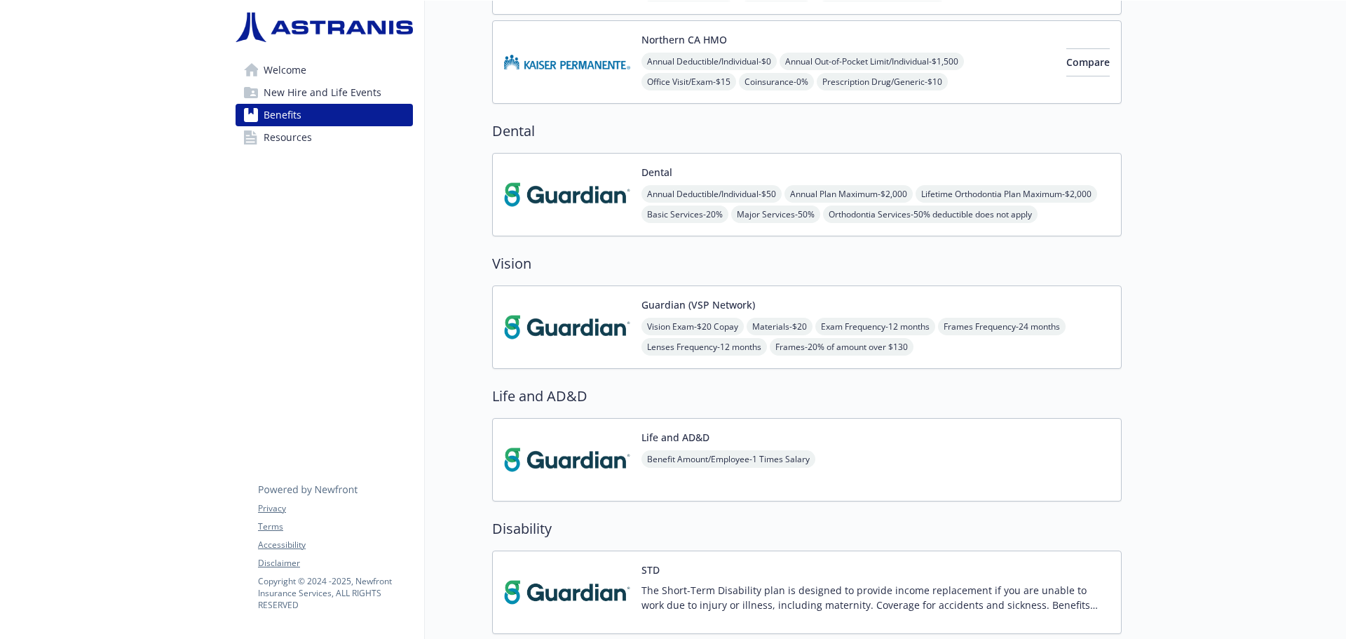
click at [271, 129] on span "Resources" at bounding box center [288, 137] width 48 height 22
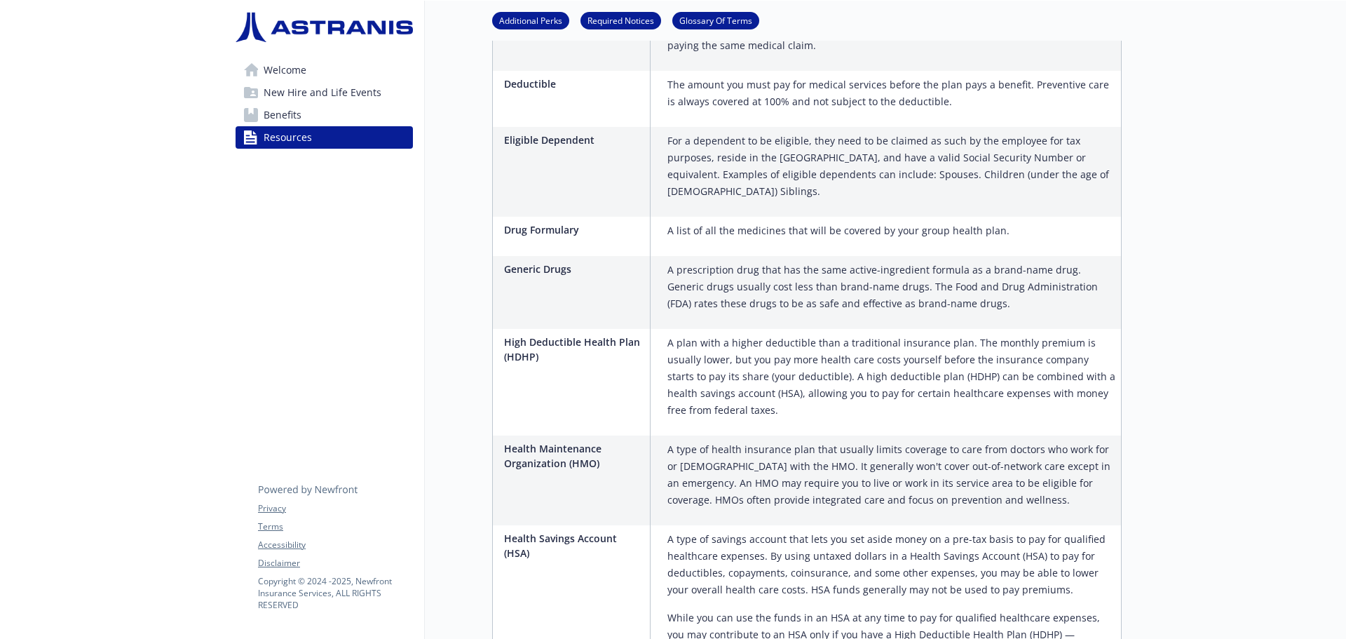
click at [297, 72] on span "Welcome" at bounding box center [285, 70] width 43 height 22
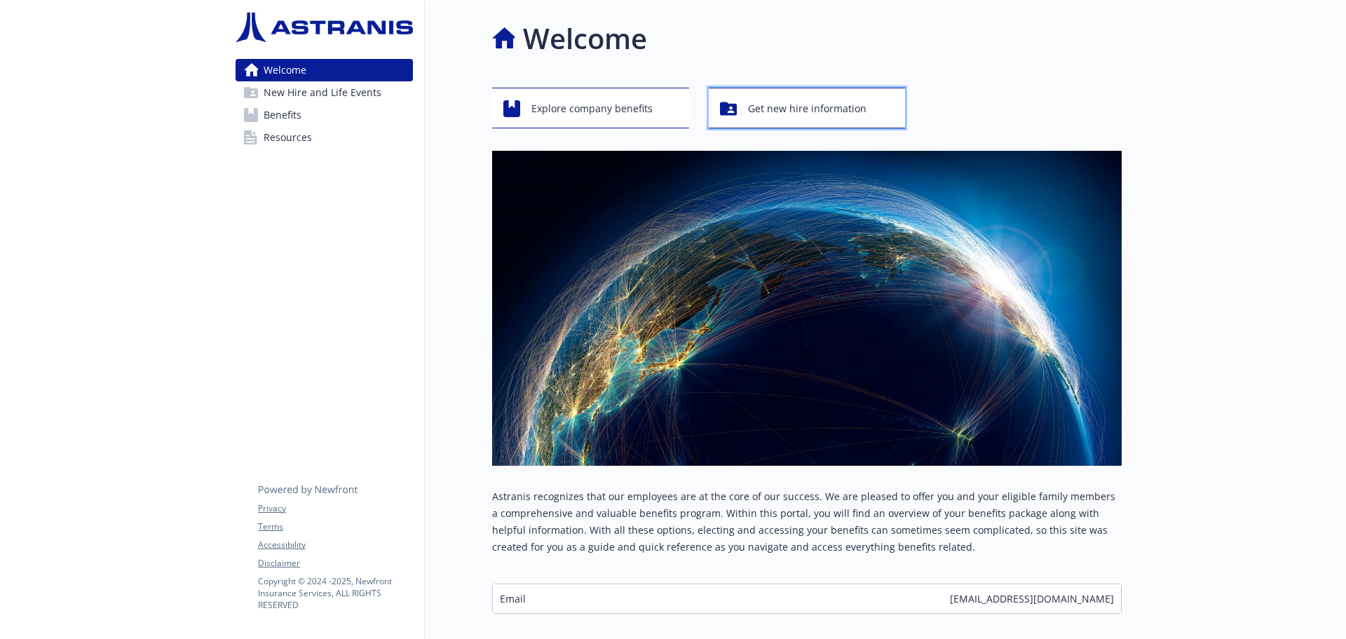
click at [765, 118] on span "Get new hire information" at bounding box center [807, 108] width 118 height 27
